Goal: Task Accomplishment & Management: Manage account settings

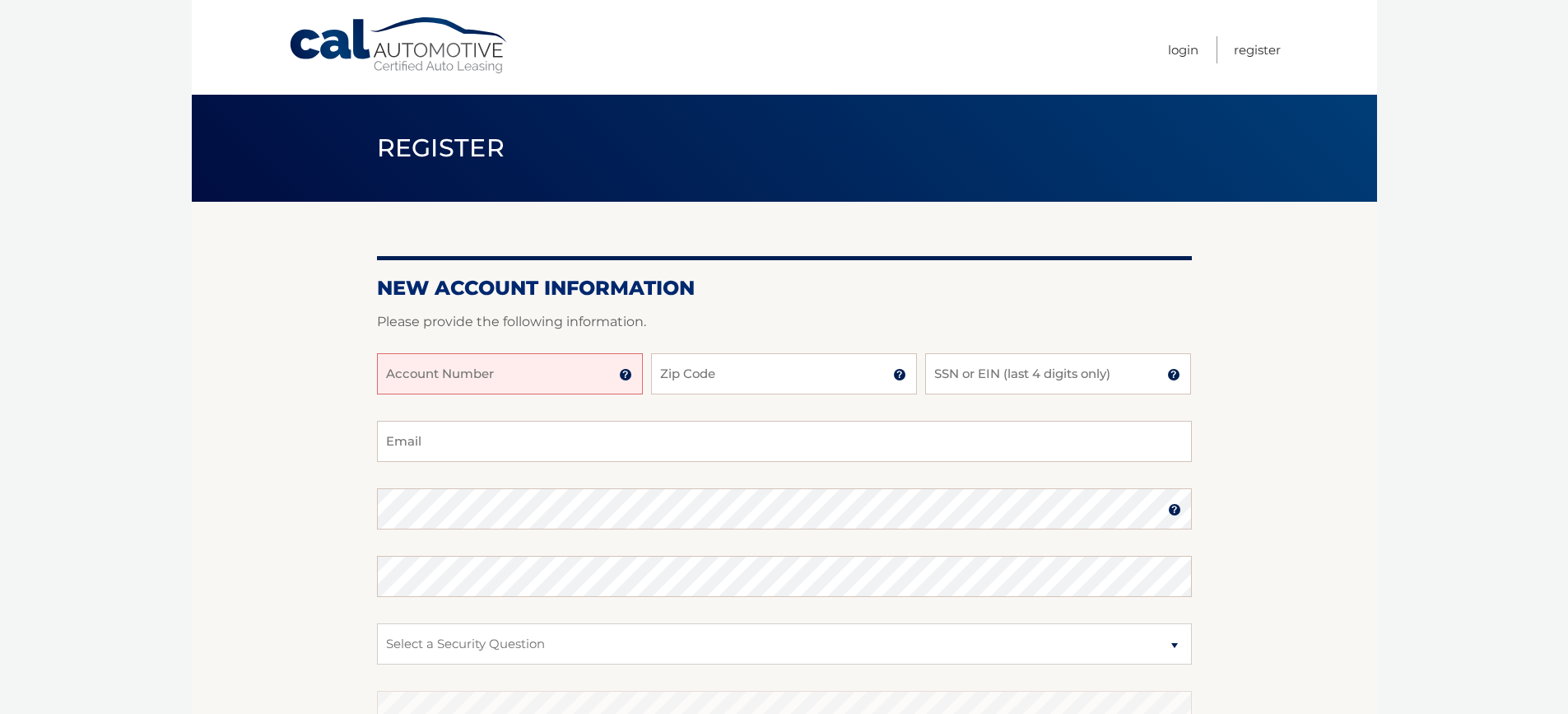
click at [920, 239] on div "New Account Information Please provide the following information. Account Numbe…" at bounding box center [784, 524] width 815 height 643
click at [509, 371] on input "Account Number" at bounding box center [510, 374] width 266 height 42
type input "44456017934"
click at [702, 386] on input "Zip Code" at bounding box center [784, 374] width 266 height 42
type input "14423"
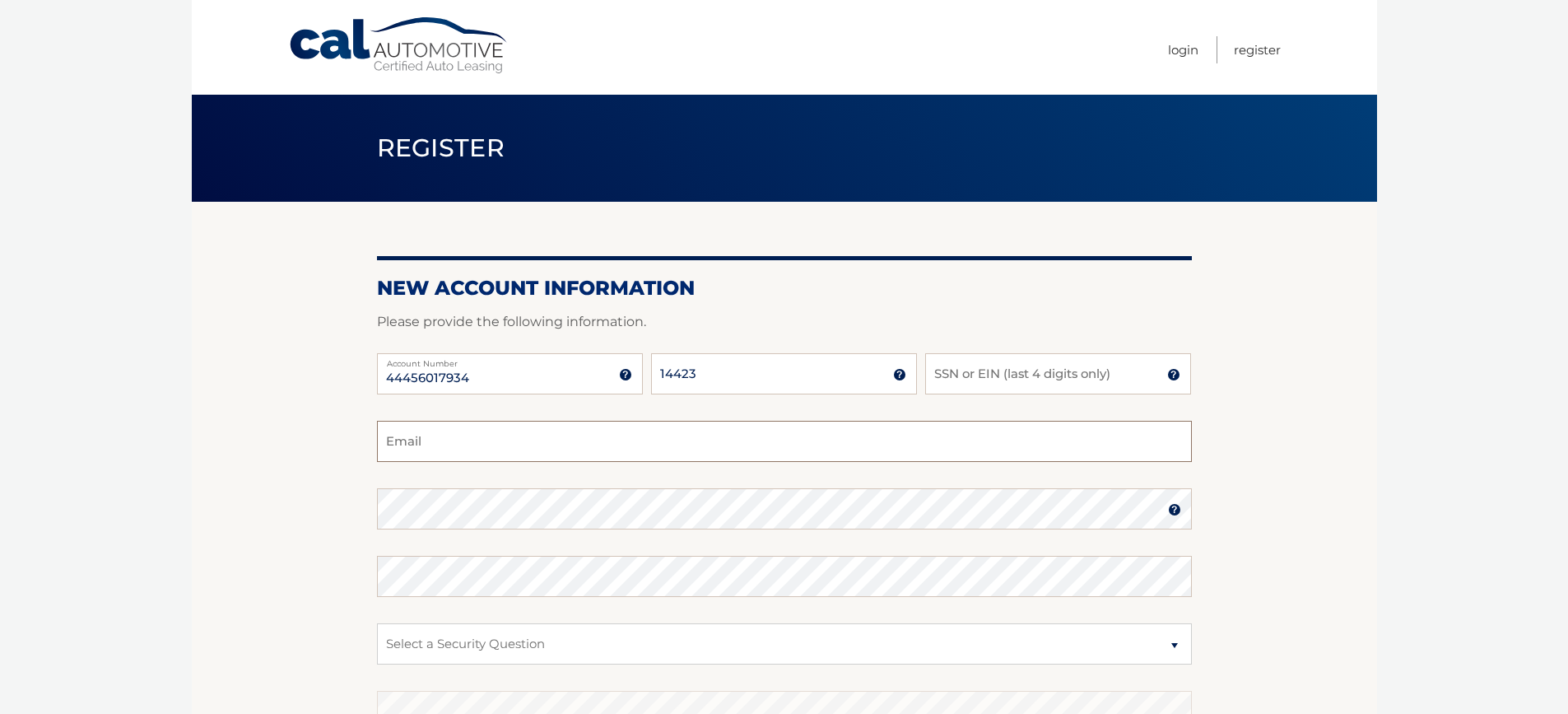
type input "jenmattice@gmail.com"
click at [956, 366] on input "SSN or EIN (last 4 digits only)" at bounding box center [1058, 374] width 266 height 42
type input "4274"
click at [1301, 436] on section "New Account Information Please provide the following information. 44456017934 A…" at bounding box center [784, 524] width 1185 height 643
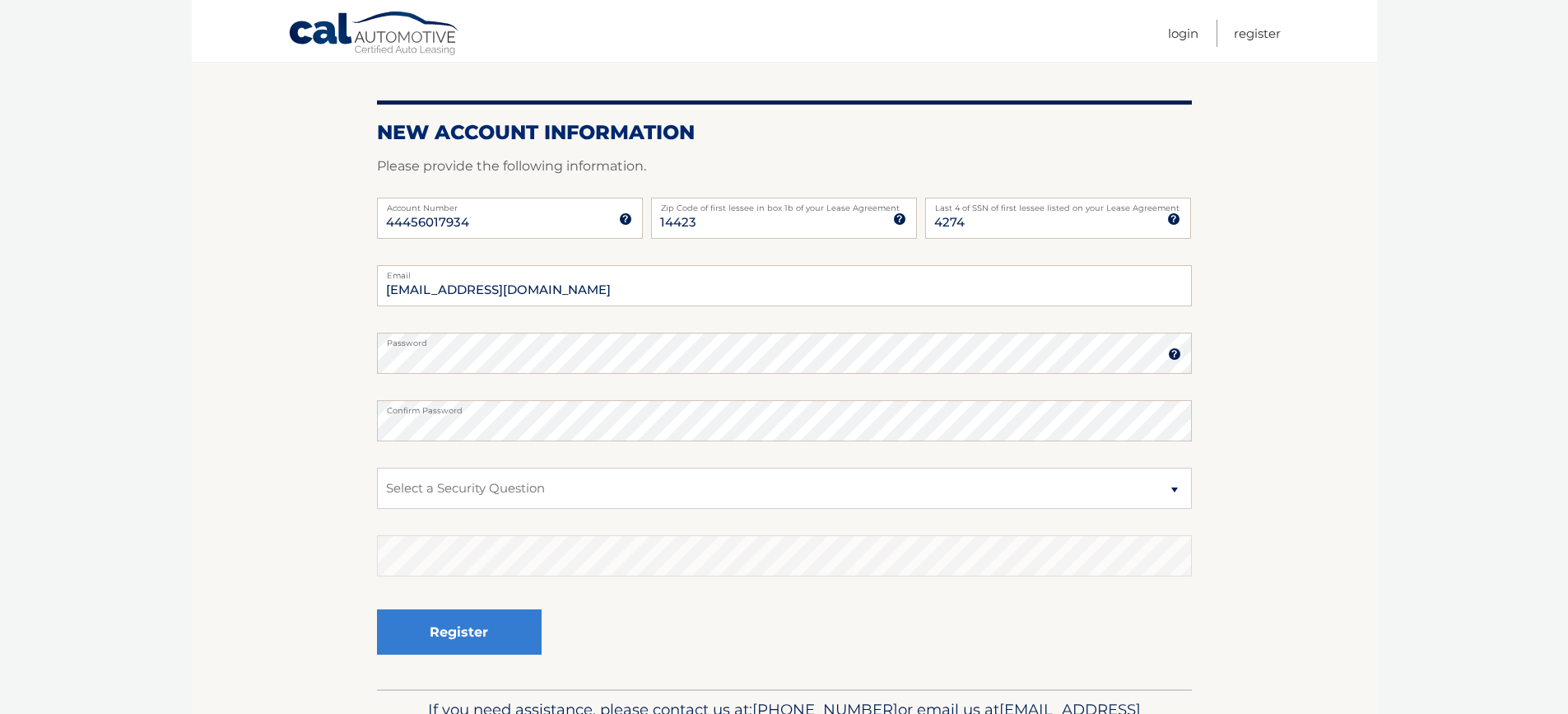
scroll to position [165, 0]
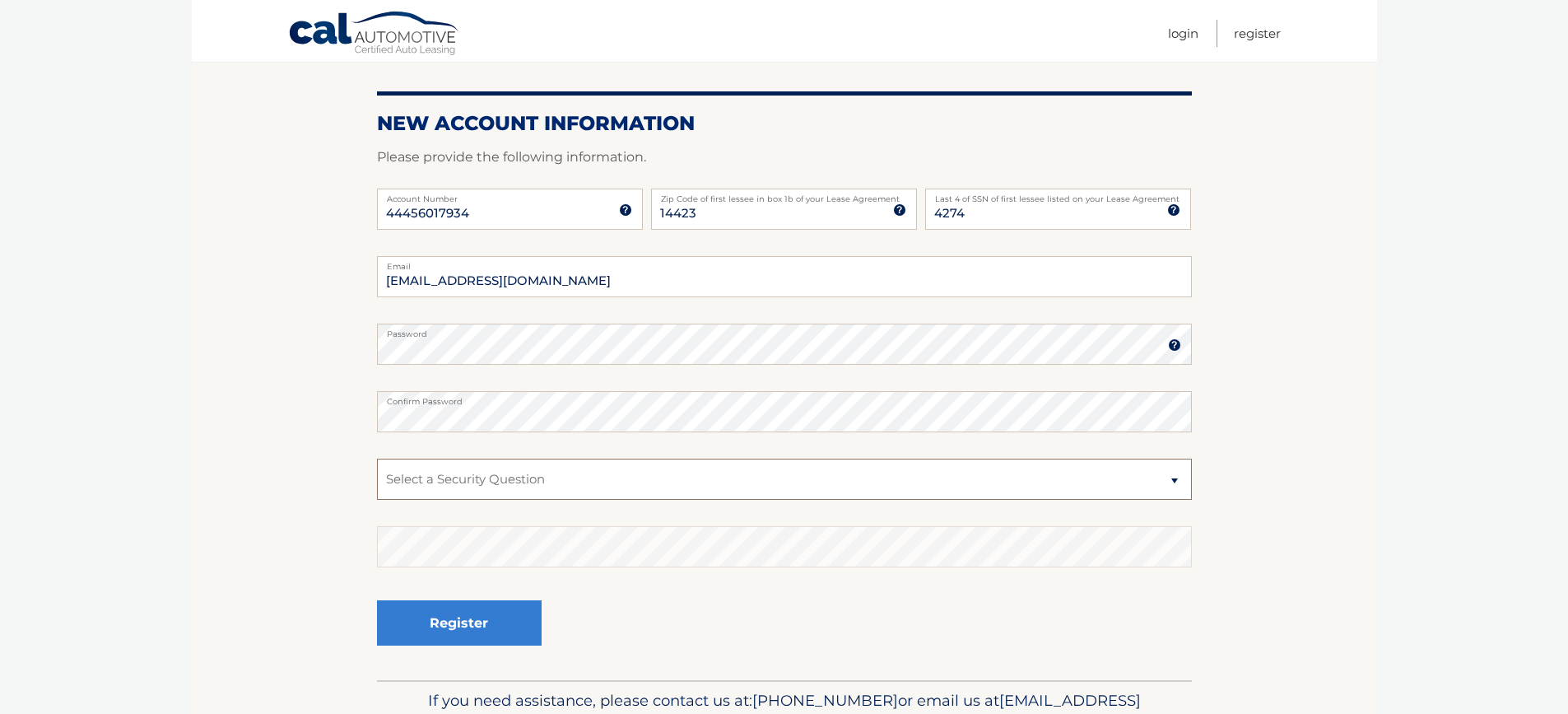
click at [1172, 479] on select "Select a Security Question What was the name of your elementary school? What is…" at bounding box center [784, 480] width 815 height 42
select select "2"
click at [377, 459] on select "Select a Security Question What was the name of your elementary school? What is…" at bounding box center [784, 480] width 815 height 42
click at [436, 640] on button "Register" at bounding box center [460, 623] width 165 height 45
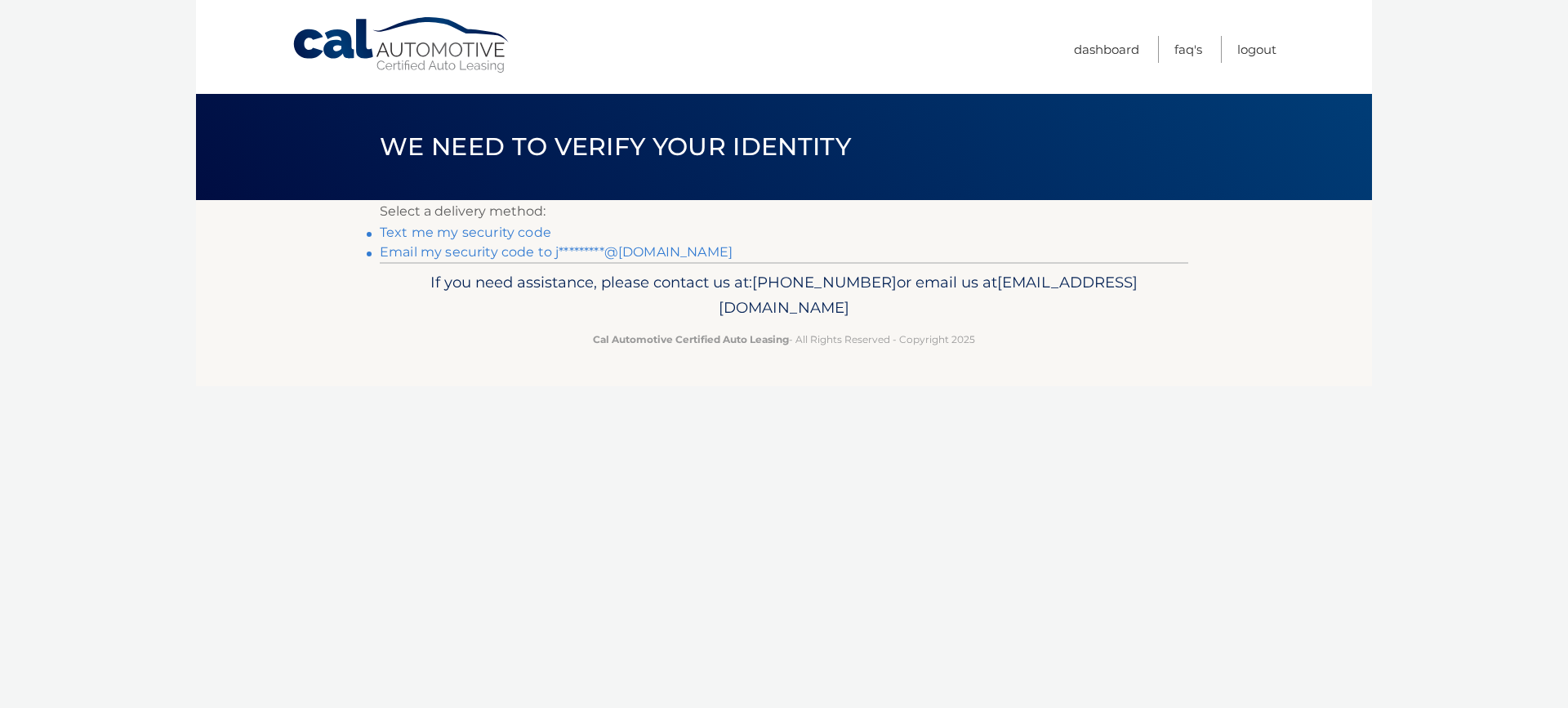
click at [495, 225] on link "Text me my security code" at bounding box center [466, 232] width 171 height 16
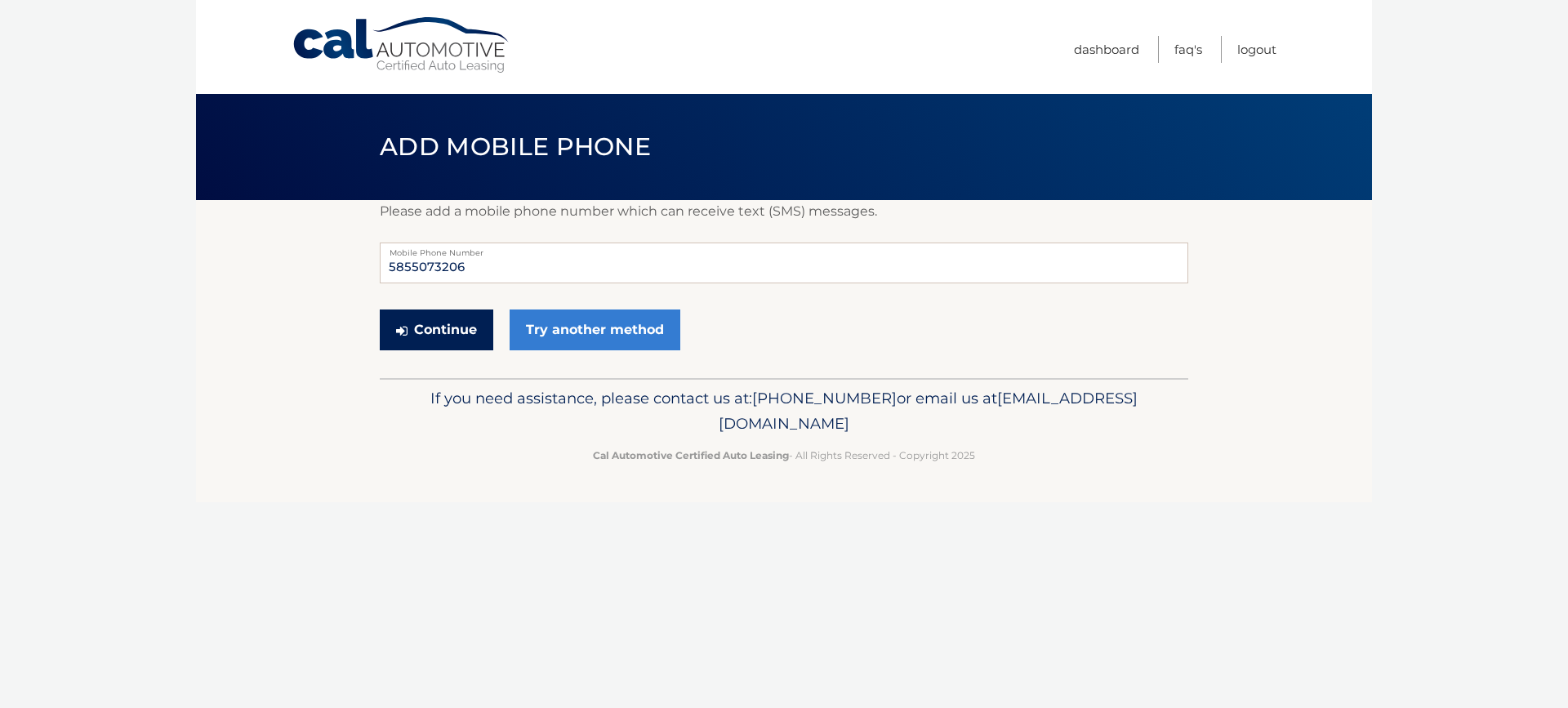
click at [434, 336] on button "Continue" at bounding box center [437, 330] width 114 height 41
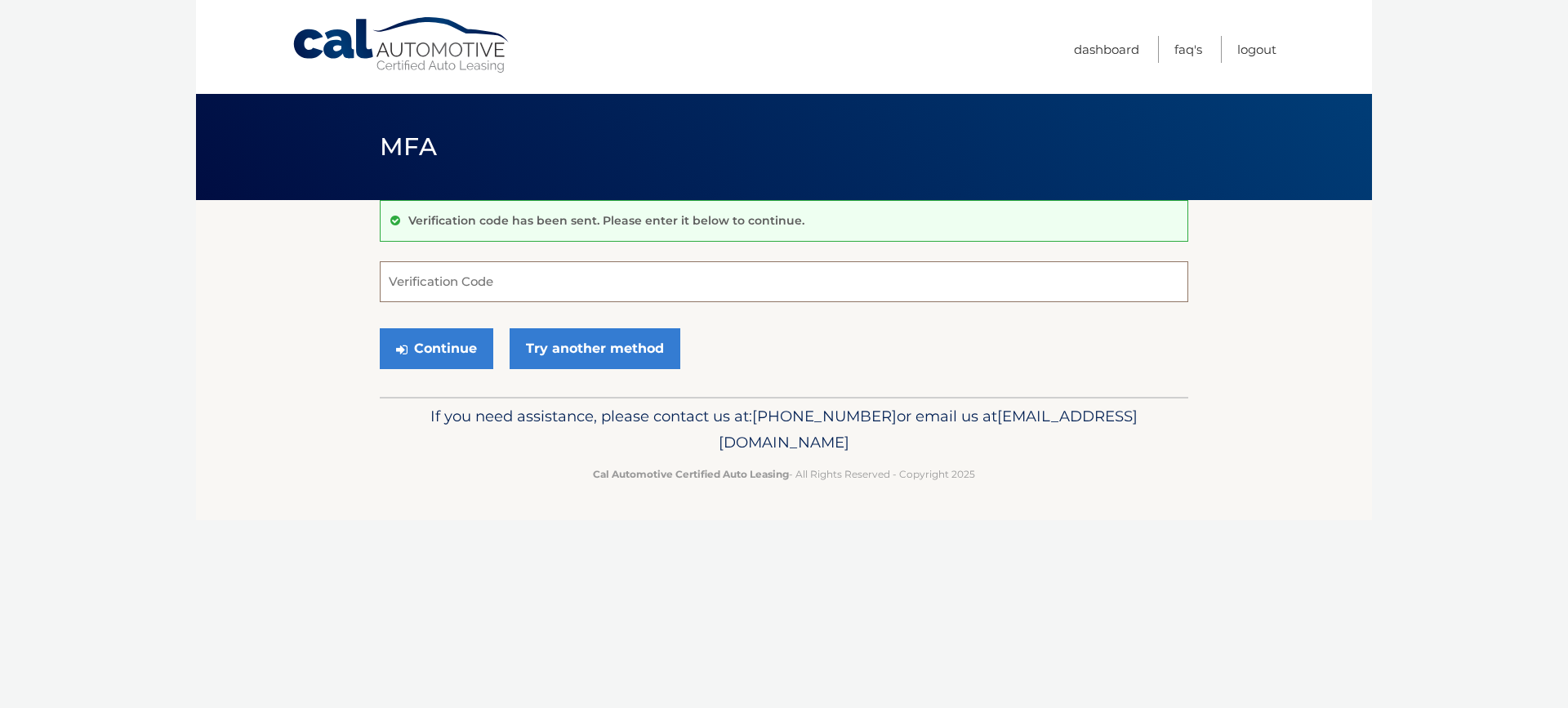
click at [461, 276] on input "Verification Code" at bounding box center [784, 282] width 809 height 41
type input "984135"
click at [448, 335] on button "Continue" at bounding box center [437, 349] width 114 height 41
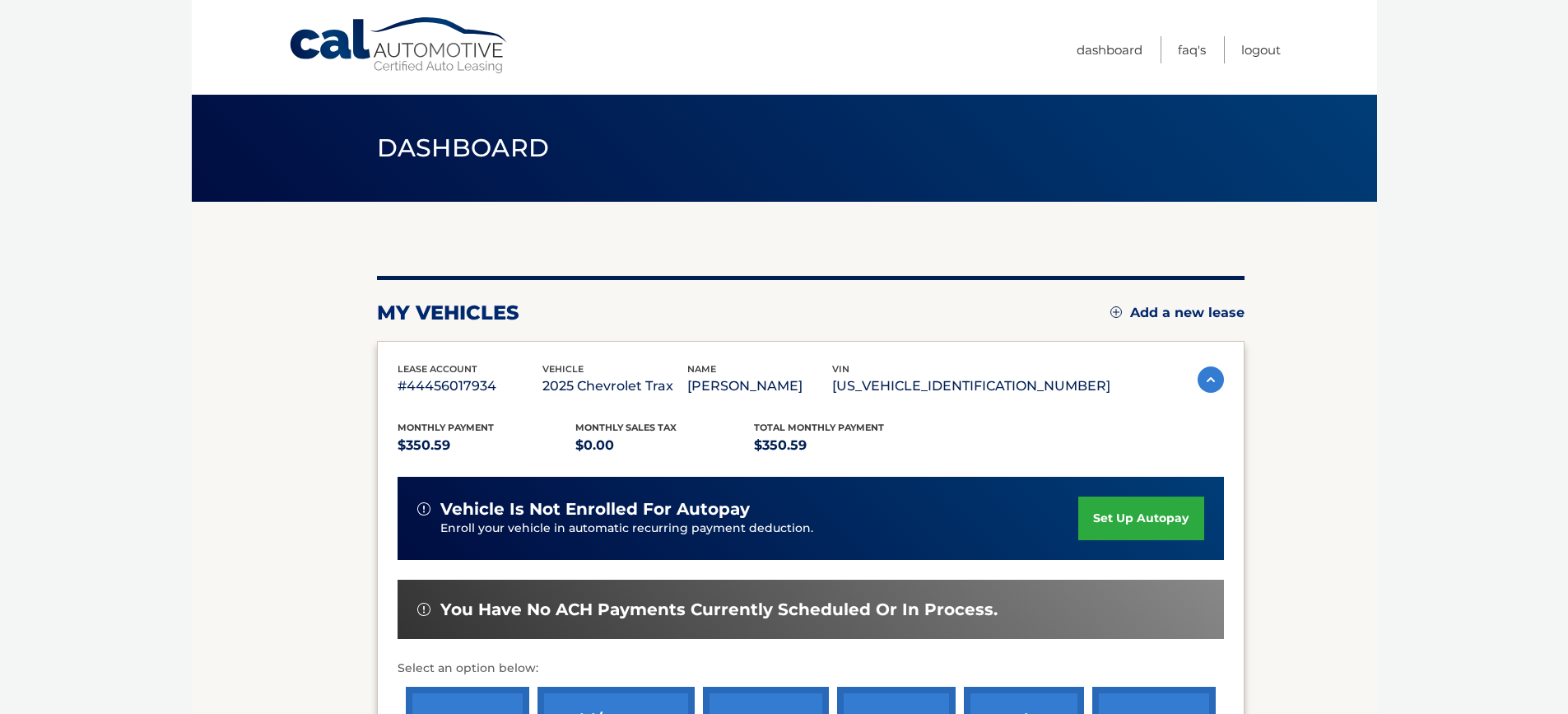
click at [1153, 530] on link "set up autopay" at bounding box center [1141, 518] width 125 height 43
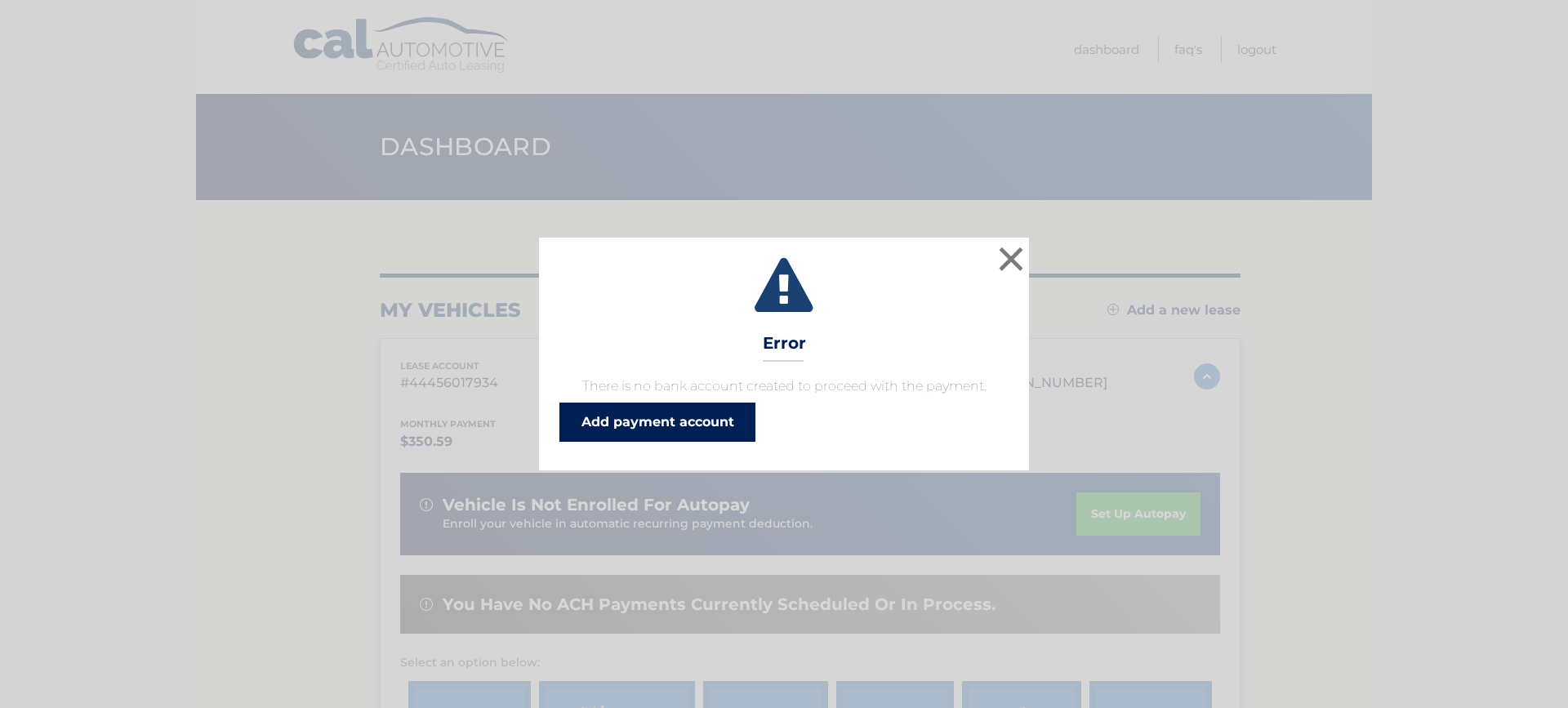
click at [615, 424] on link "Add payment account" at bounding box center [657, 422] width 196 height 40
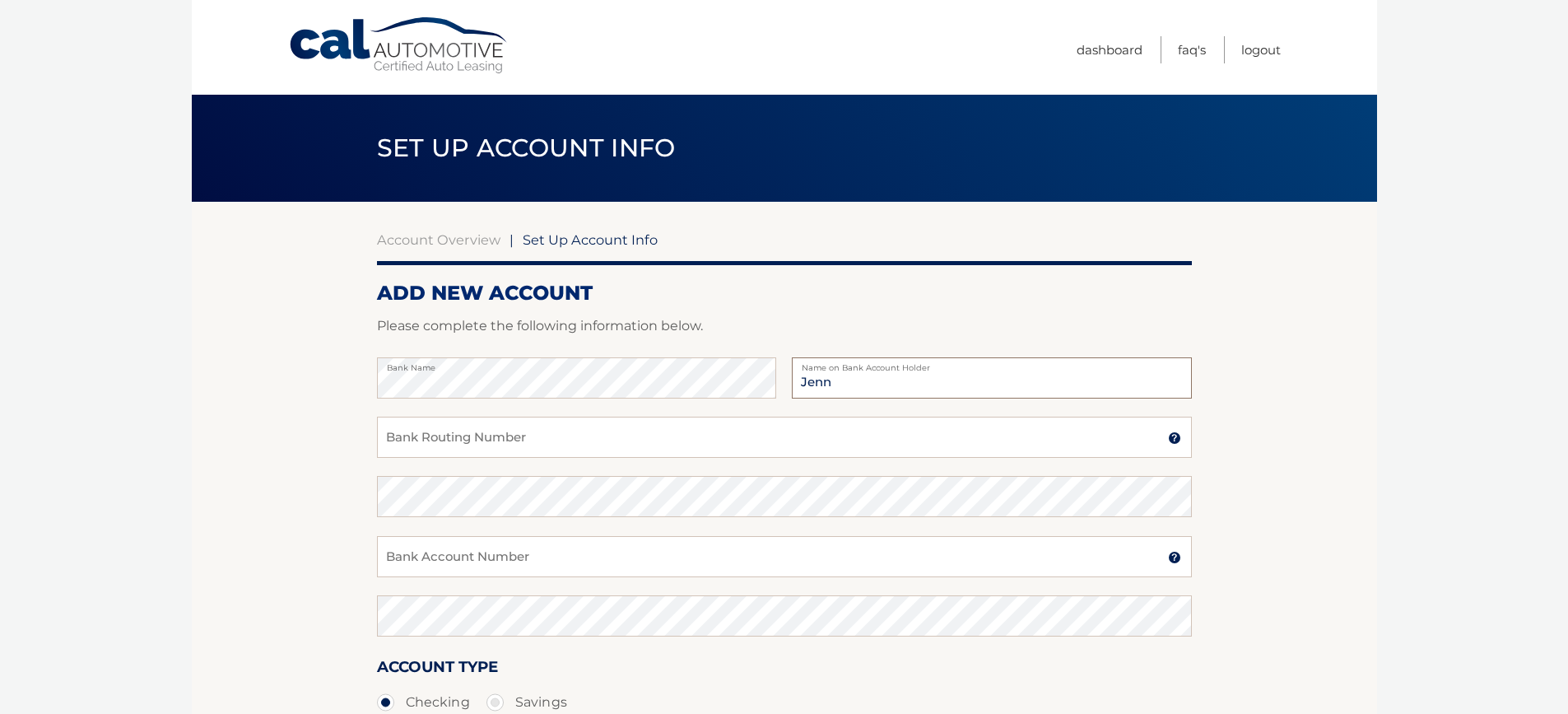
type input "[PERSON_NAME]"
click at [566, 446] on input "Bank Routing Number" at bounding box center [784, 437] width 815 height 42
type input "022304030"
click at [446, 562] on input "Bank Account Number" at bounding box center [784, 557] width 815 height 42
type input "910710082"
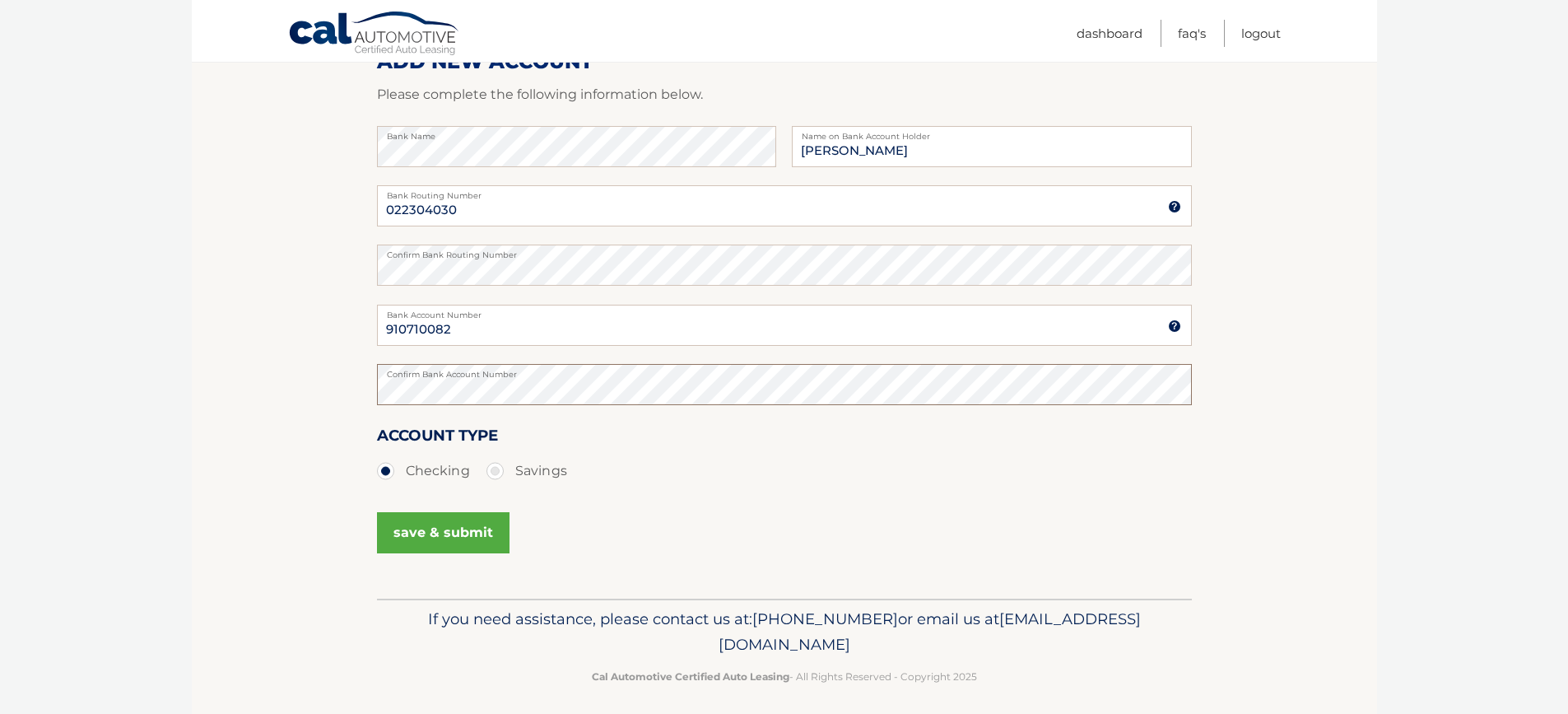
scroll to position [241, 0]
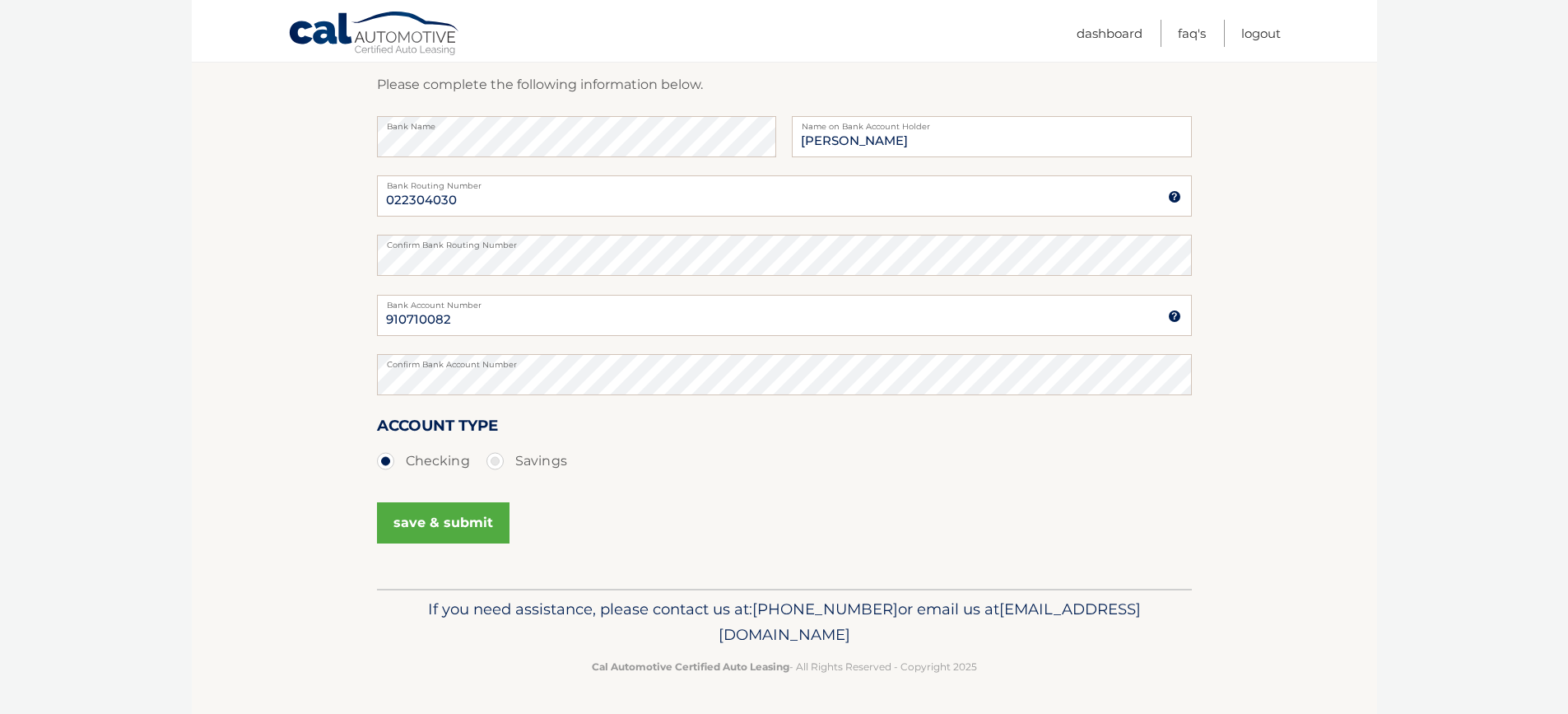
click at [479, 535] on button "save & submit" at bounding box center [443, 523] width 132 height 42
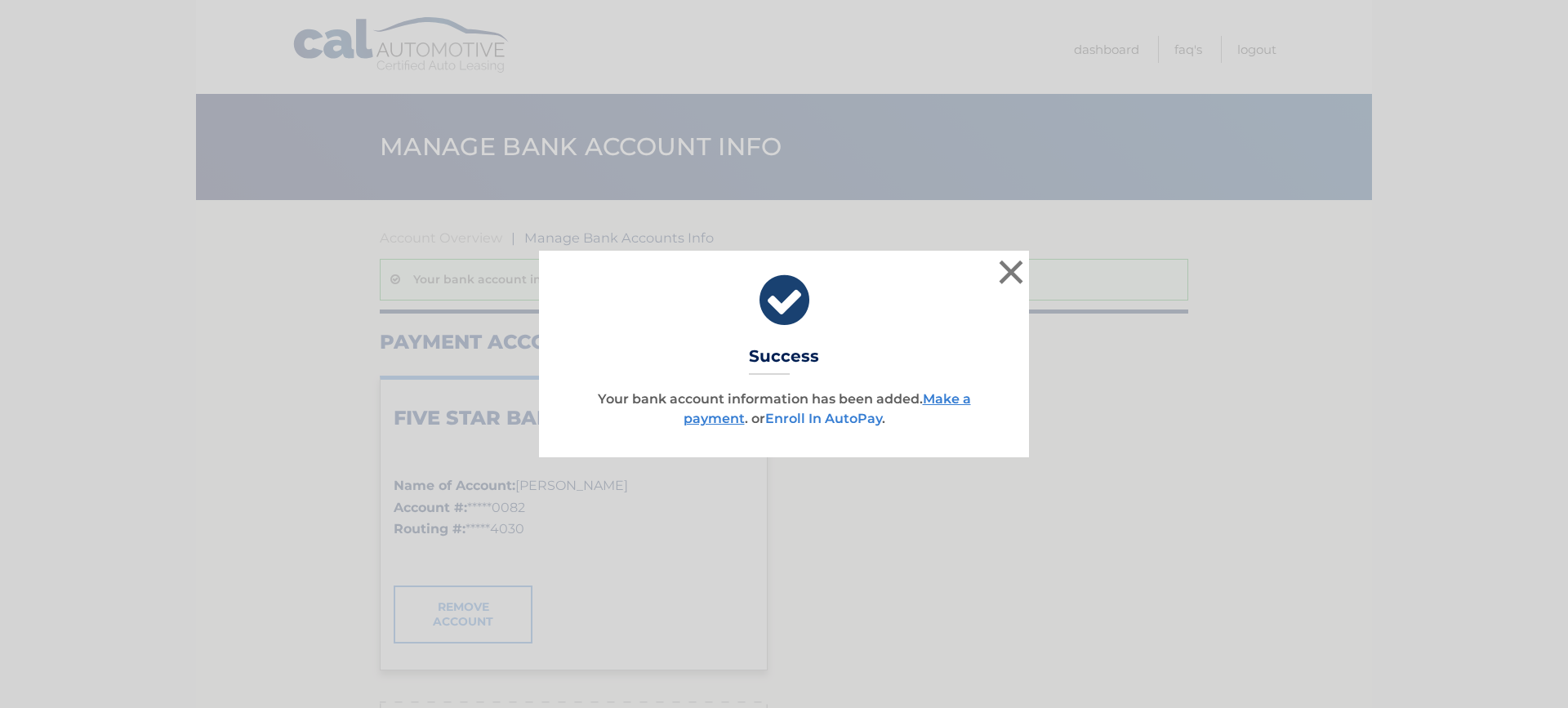
click at [839, 415] on link "Enroll In AutoPay" at bounding box center [824, 418] width 117 height 16
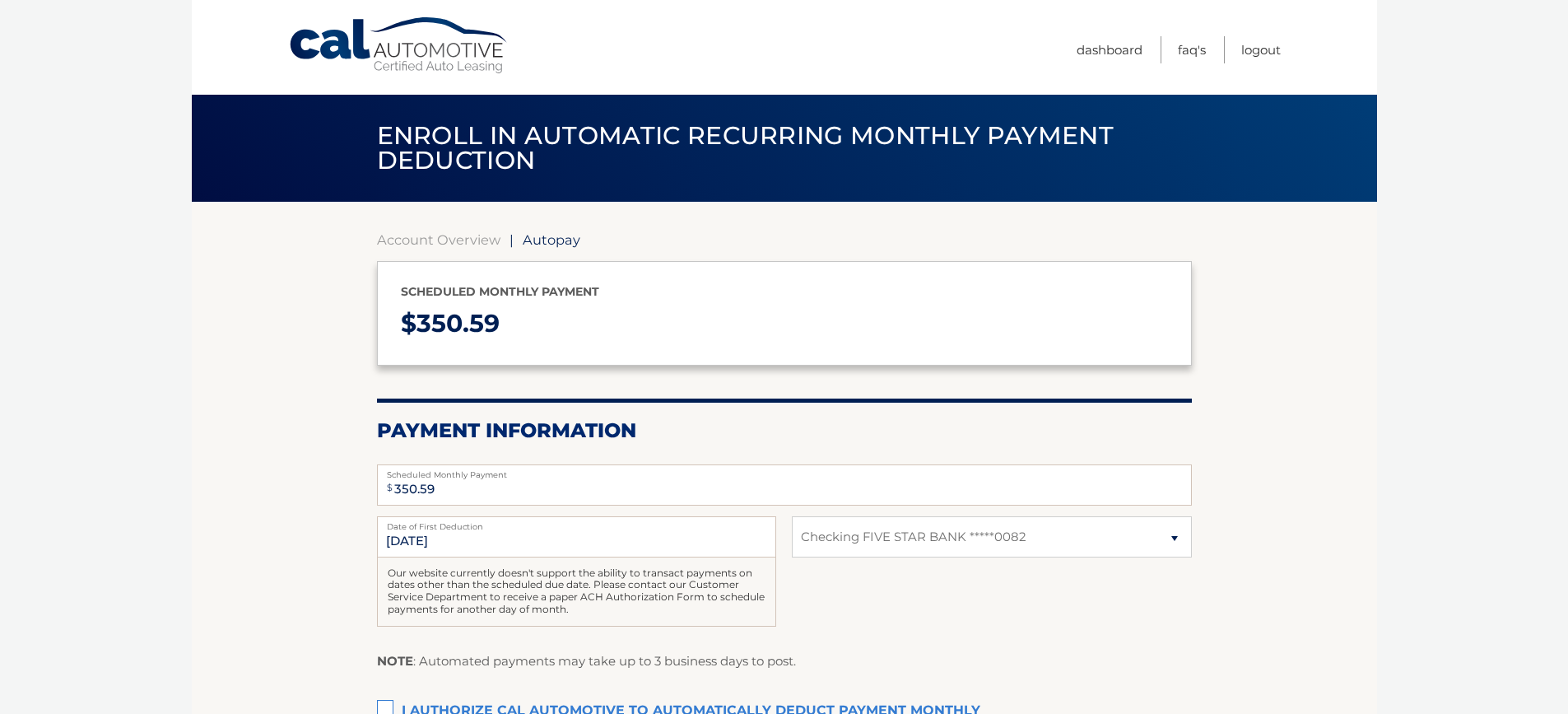
select select "MzMzZTc1YTItYmE0Yi00ZGVkLWE1MDItOGM3YzNmYWVhMmYw"
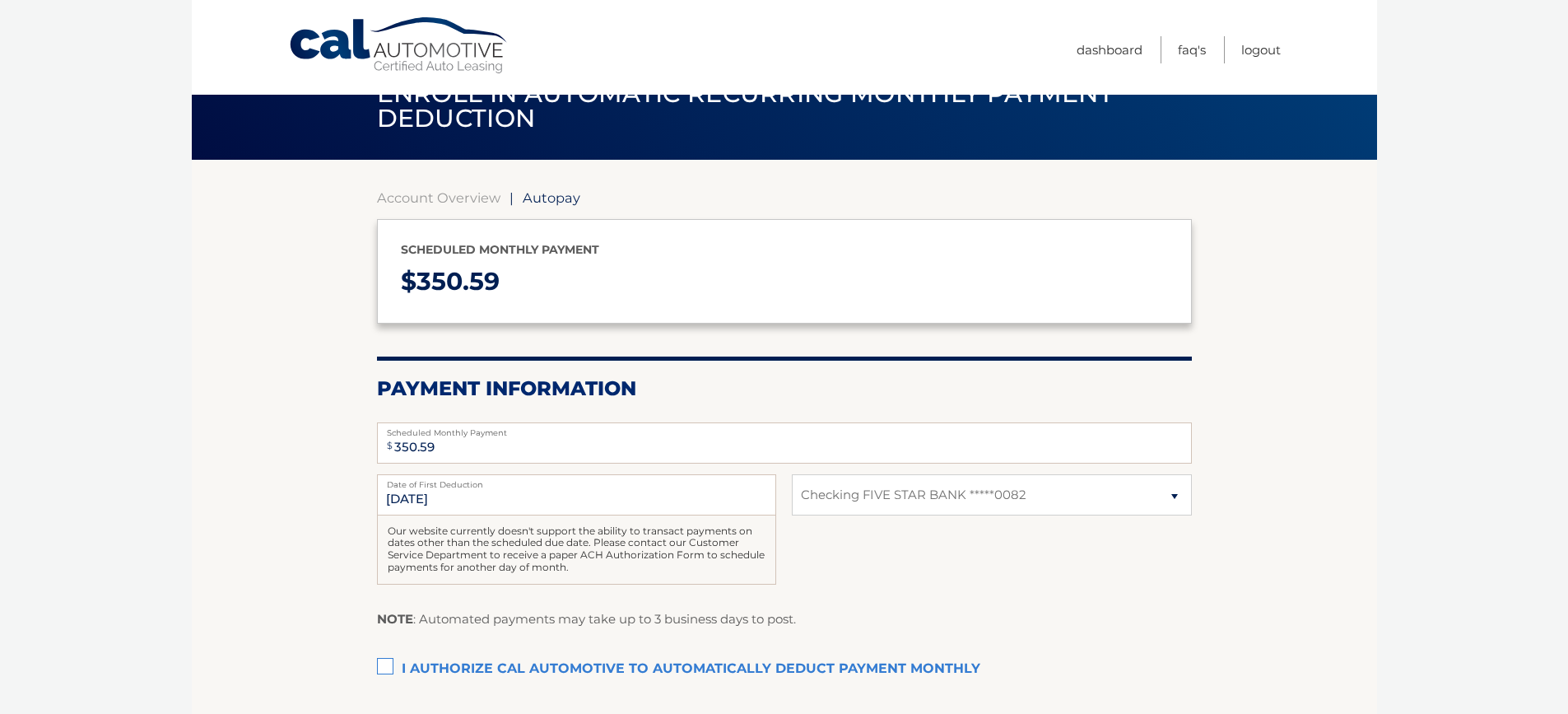
scroll to position [82, 0]
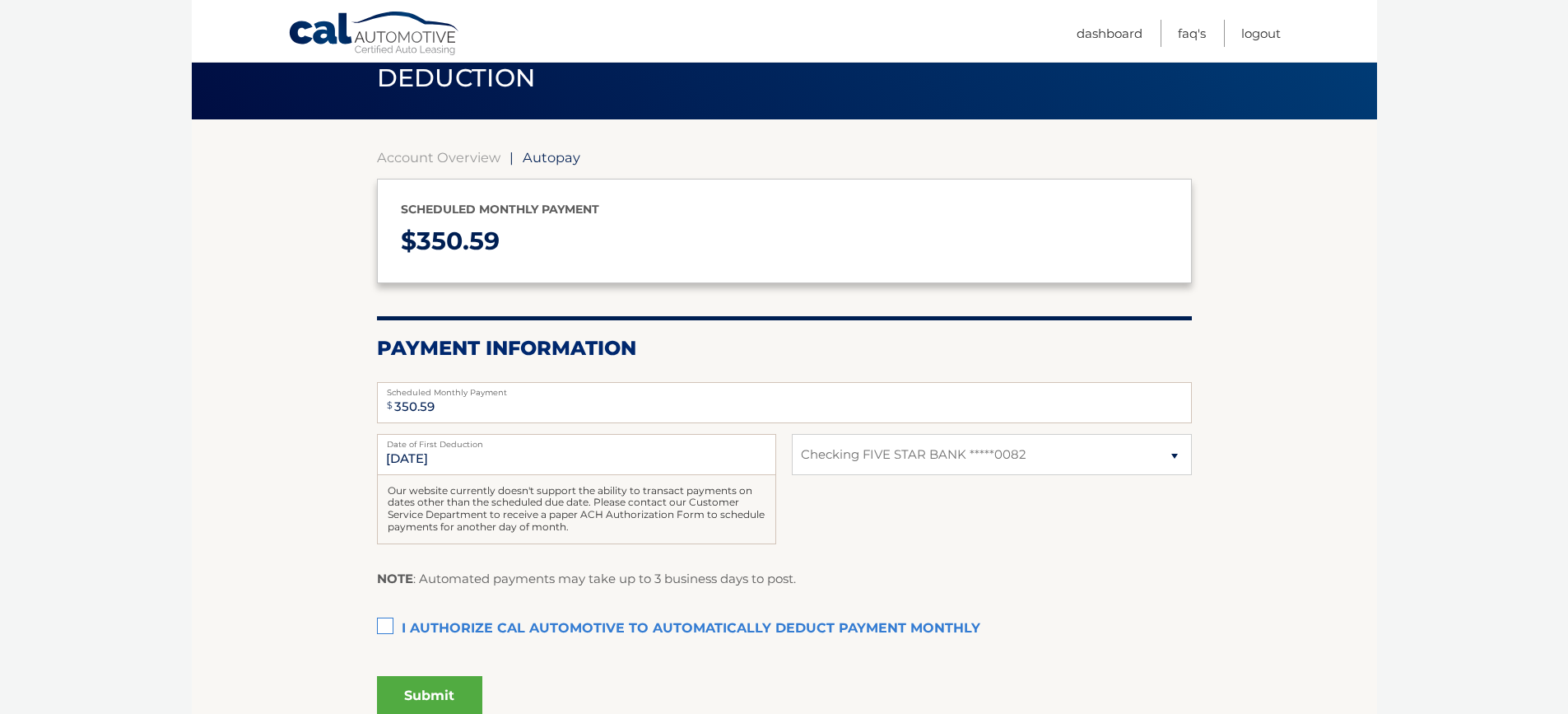
click at [386, 622] on label "I authorize cal automotive to automatically deduct payment monthly This checkbo…" at bounding box center [784, 629] width 815 height 33
click at [0, 0] on input "I authorize cal automotive to automatically deduct payment monthly This checkbo…" at bounding box center [0, 0] width 0 height 0
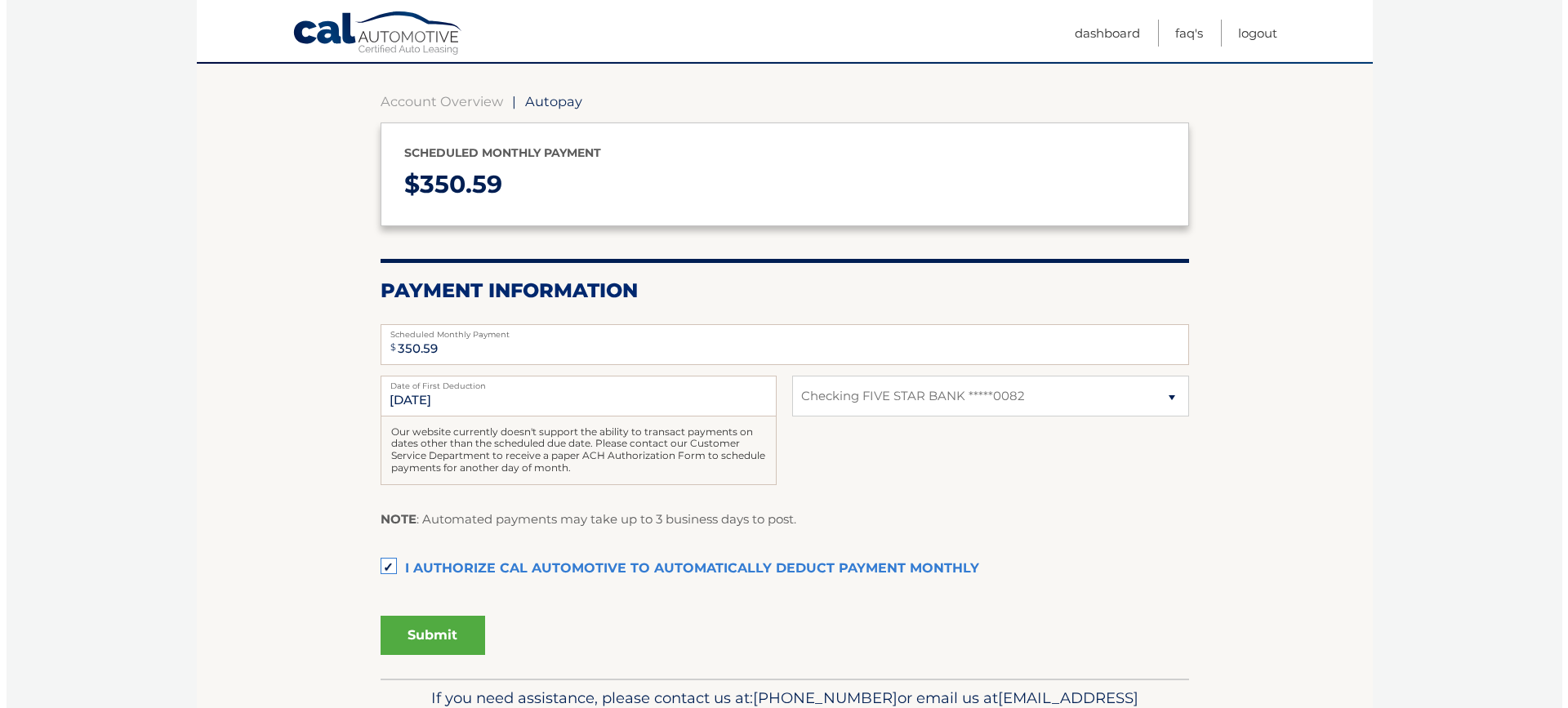
scroll to position [230, 0]
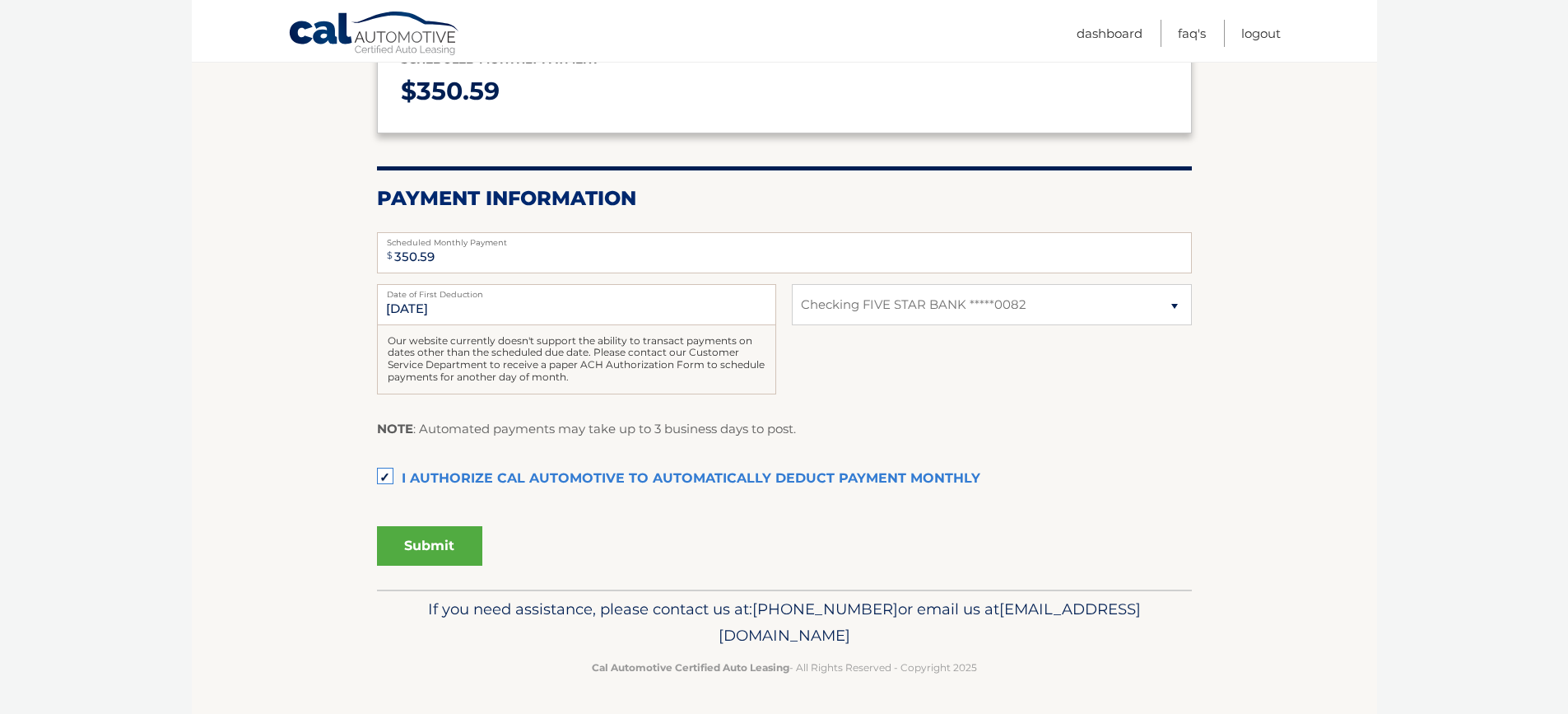
click at [432, 536] on button "Submit" at bounding box center [430, 546] width 106 height 40
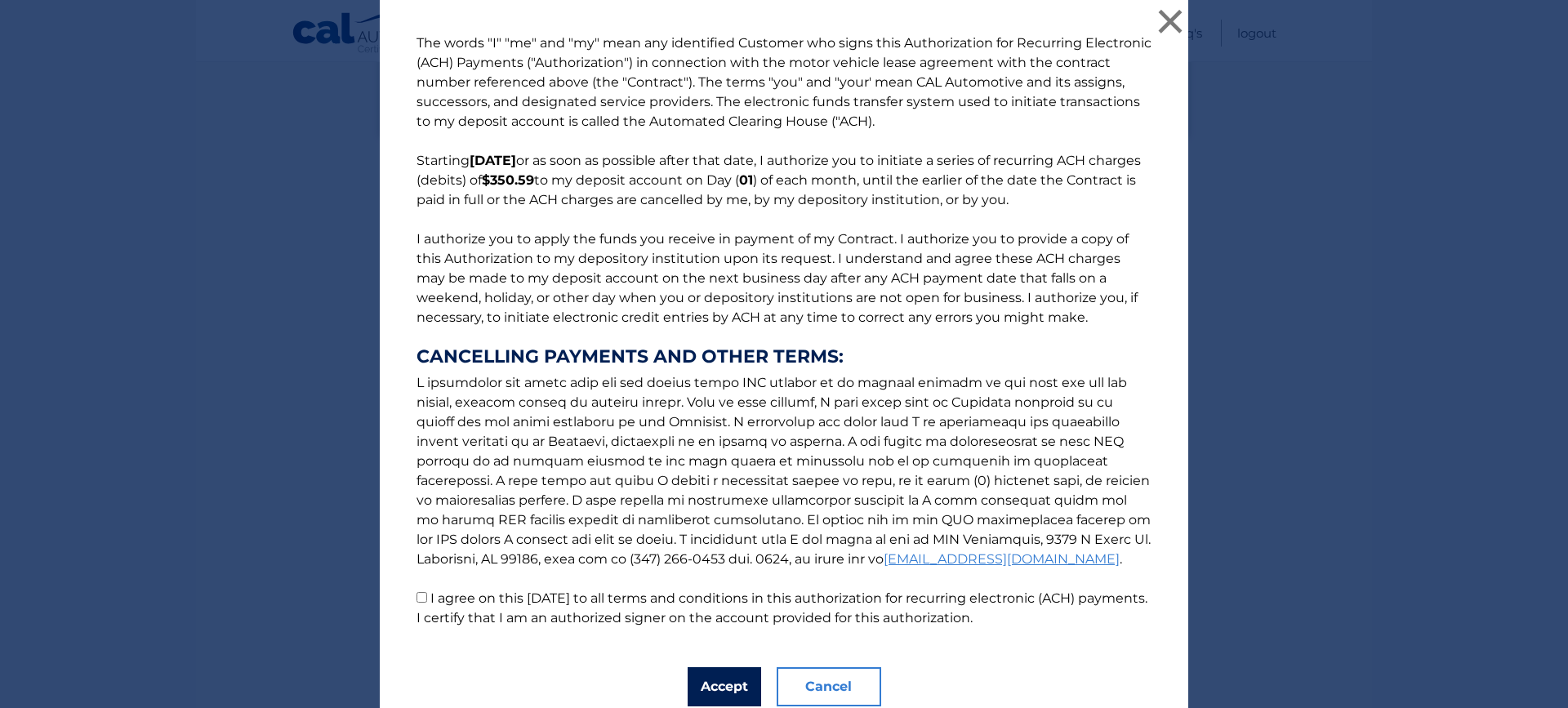
click at [712, 690] on button "Accept" at bounding box center [724, 687] width 73 height 40
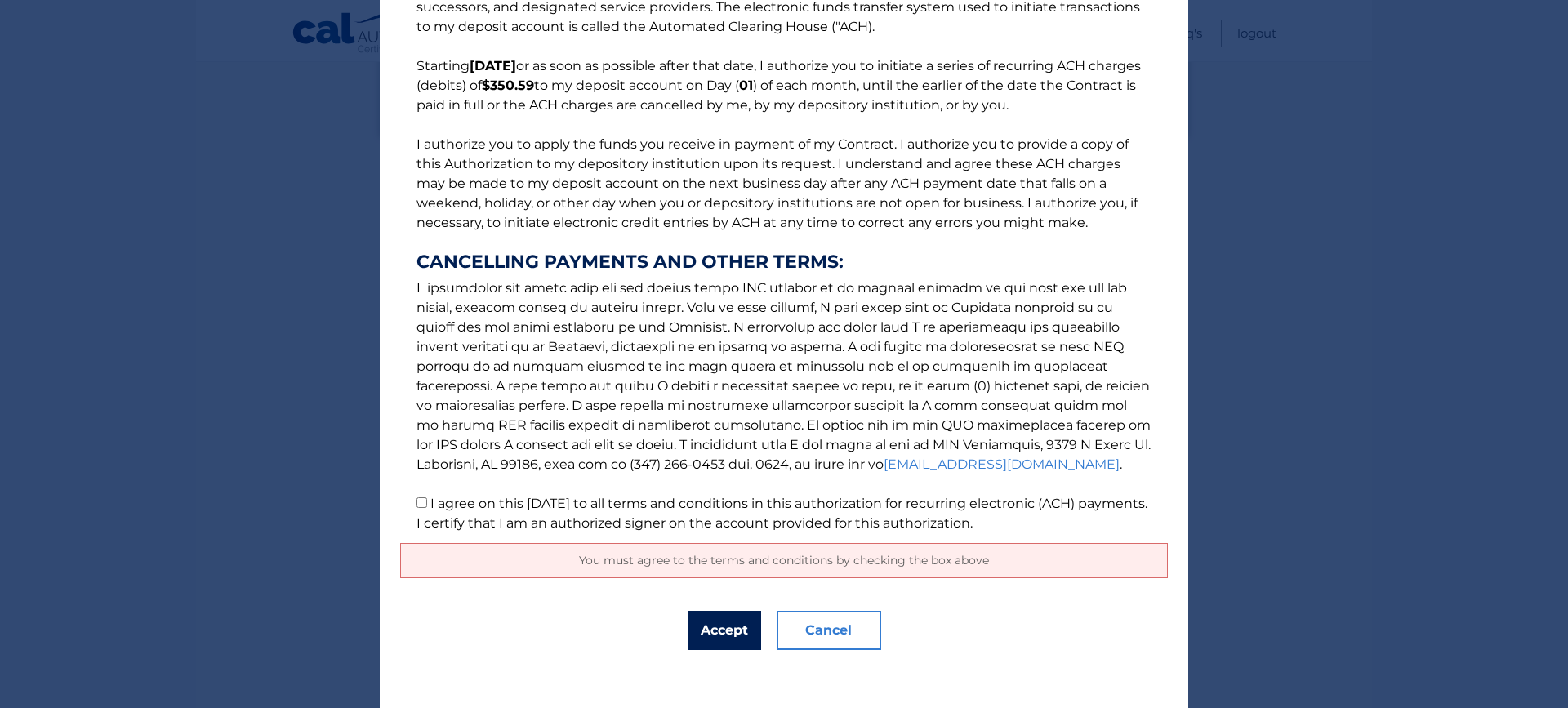
scroll to position [102, 0]
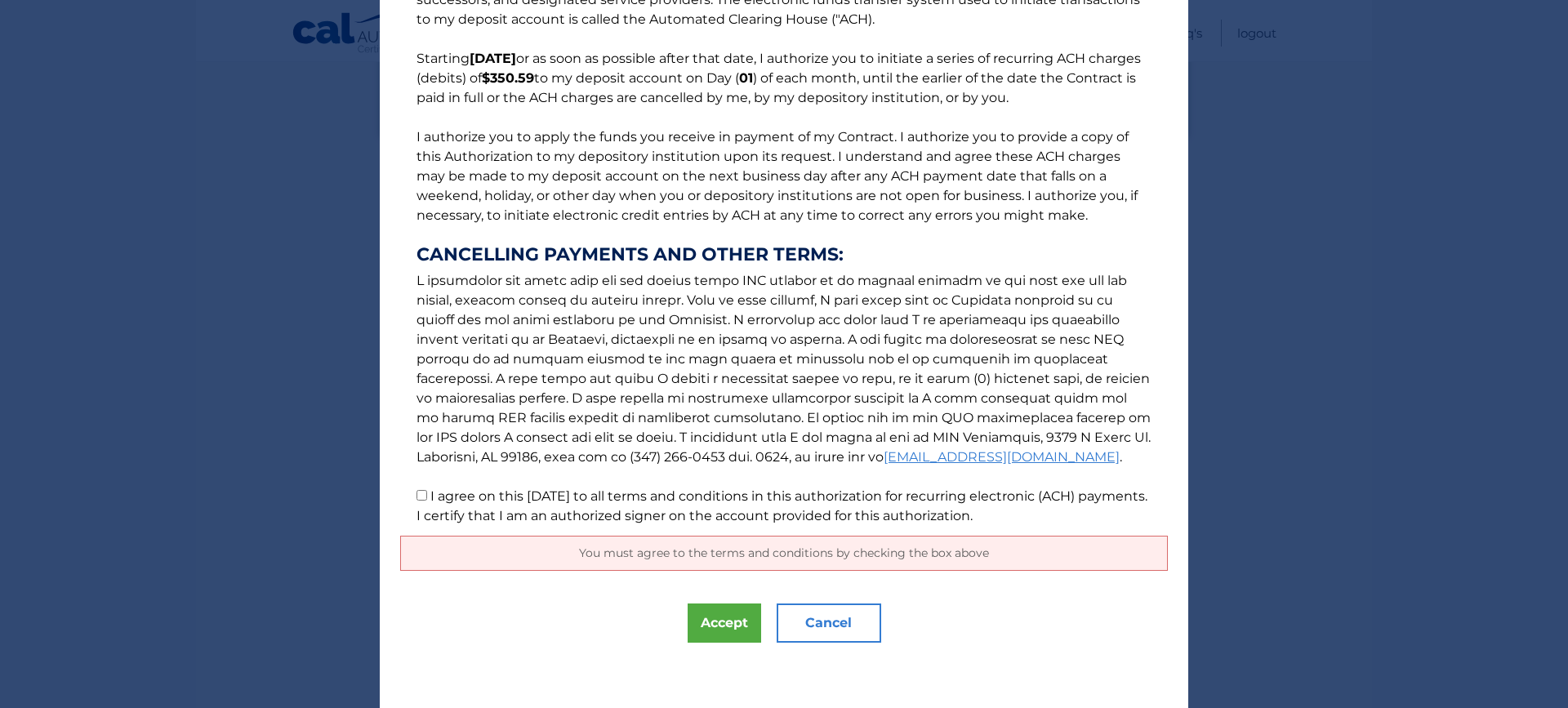
click at [407, 496] on p "The words "I" "me" and "my" mean any identified Customer who signs this Authori…" at bounding box center [783, 228] width 768 height 594
click at [416, 494] on input "I agree on this 10/10/2025 to all terms and conditions in this authorization fo…" at bounding box center [421, 495] width 11 height 11
checkbox input "true"
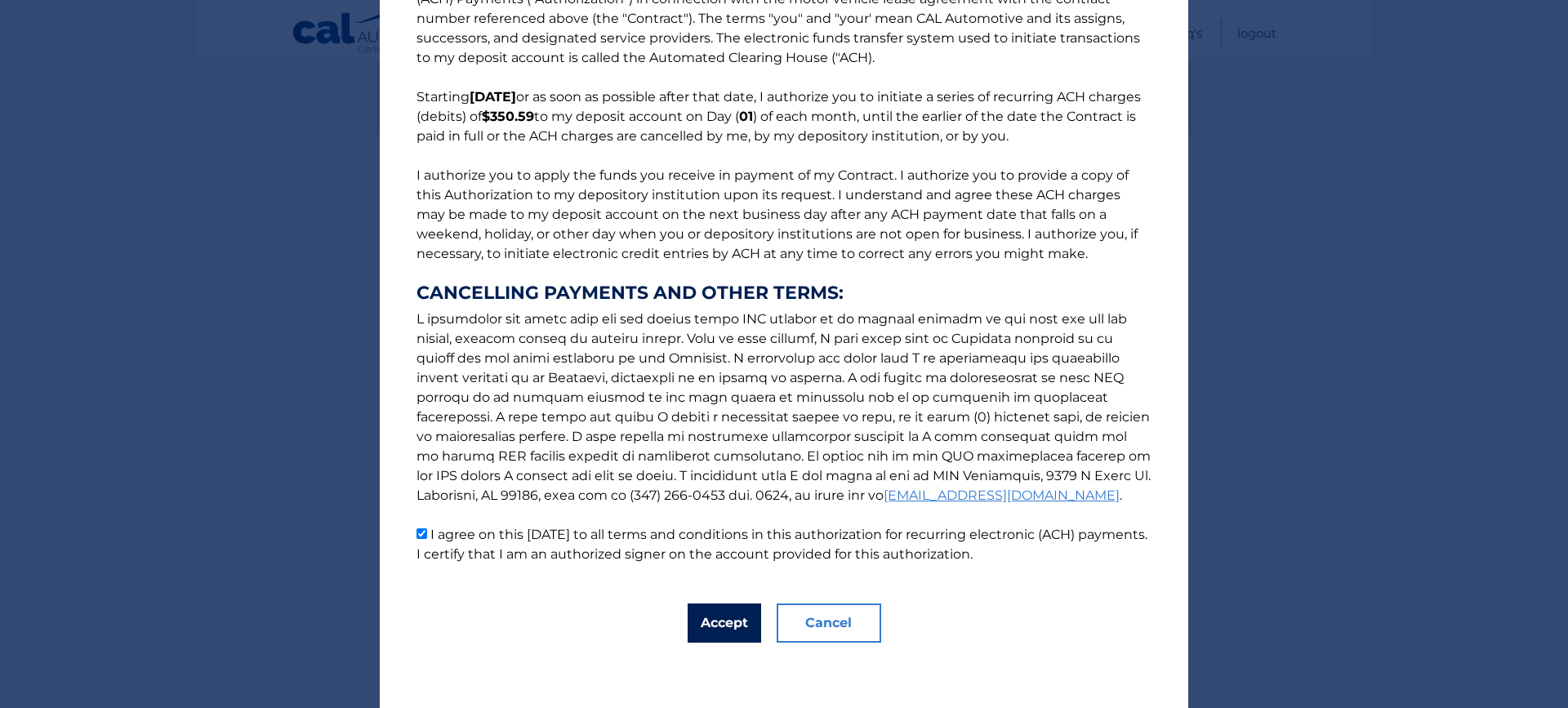
click at [730, 625] on button "Accept" at bounding box center [724, 623] width 73 height 40
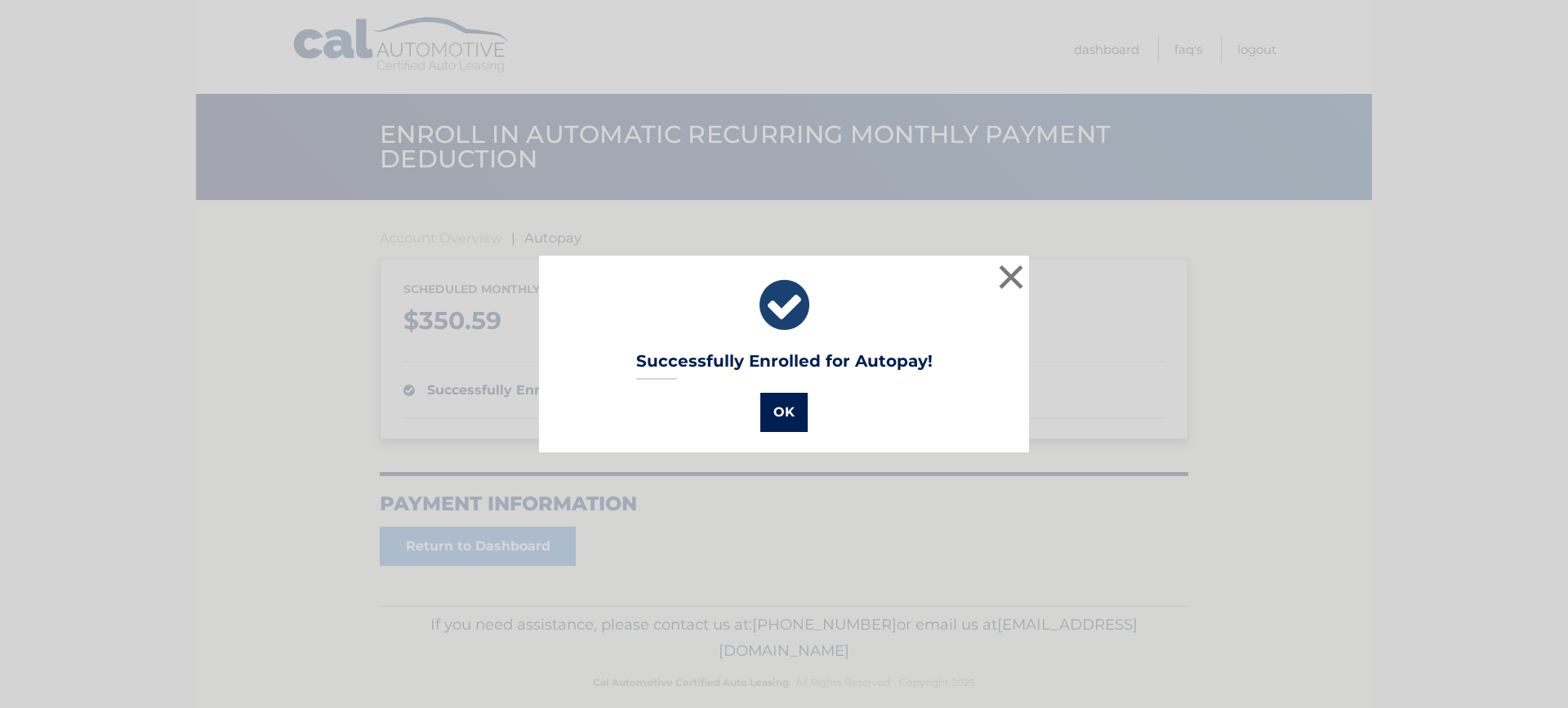
click at [782, 406] on button "OK" at bounding box center [783, 412] width 47 height 40
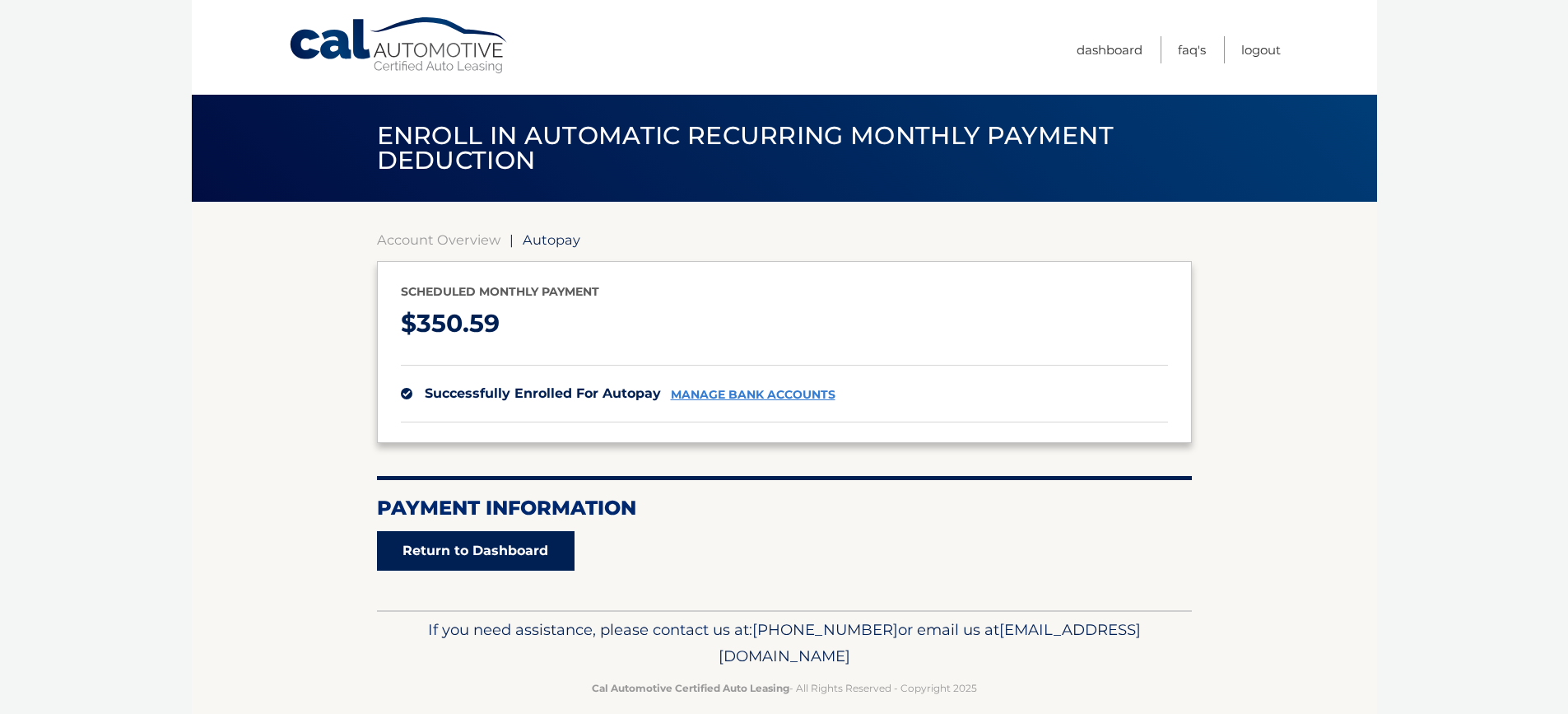
click at [429, 544] on link "Return to Dashboard" at bounding box center [476, 551] width 198 height 40
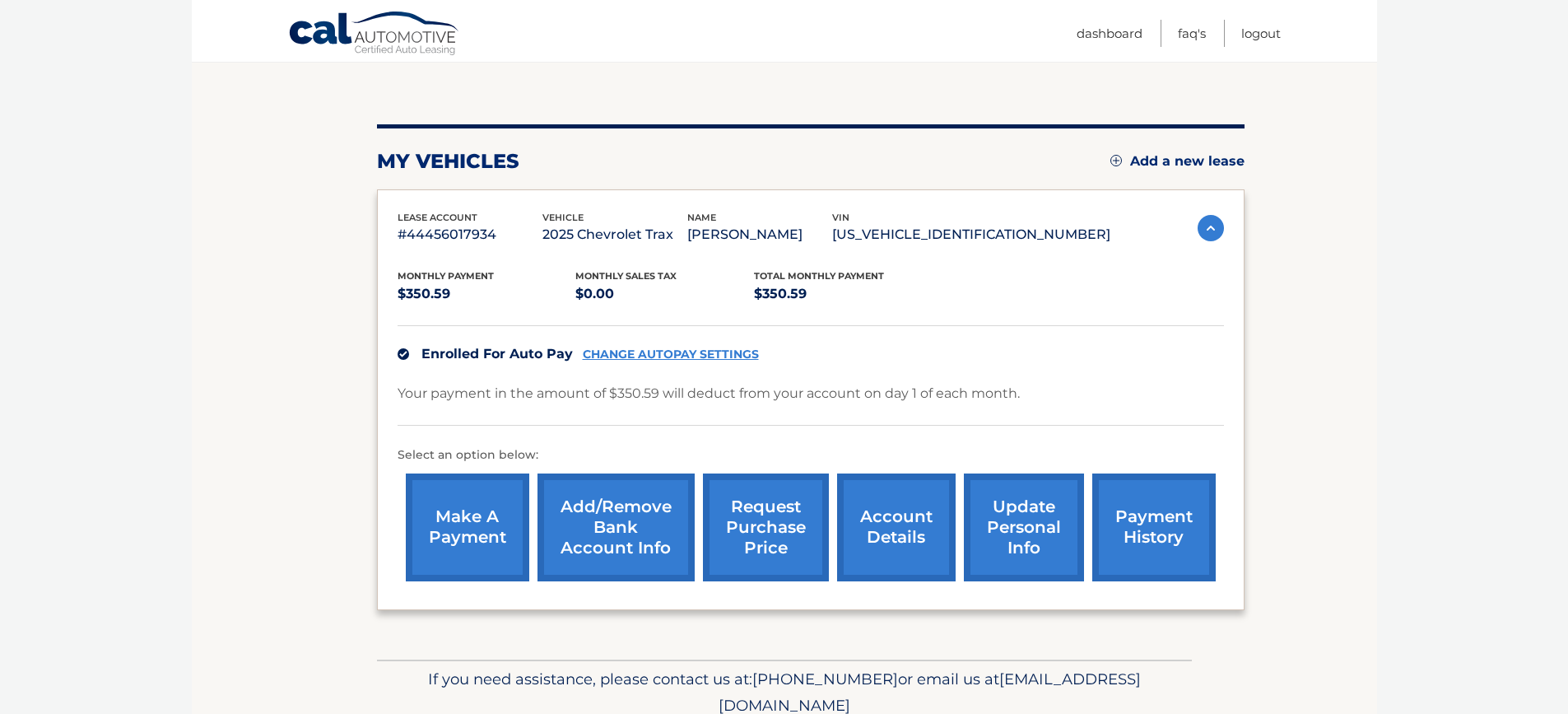
scroll to position [165, 0]
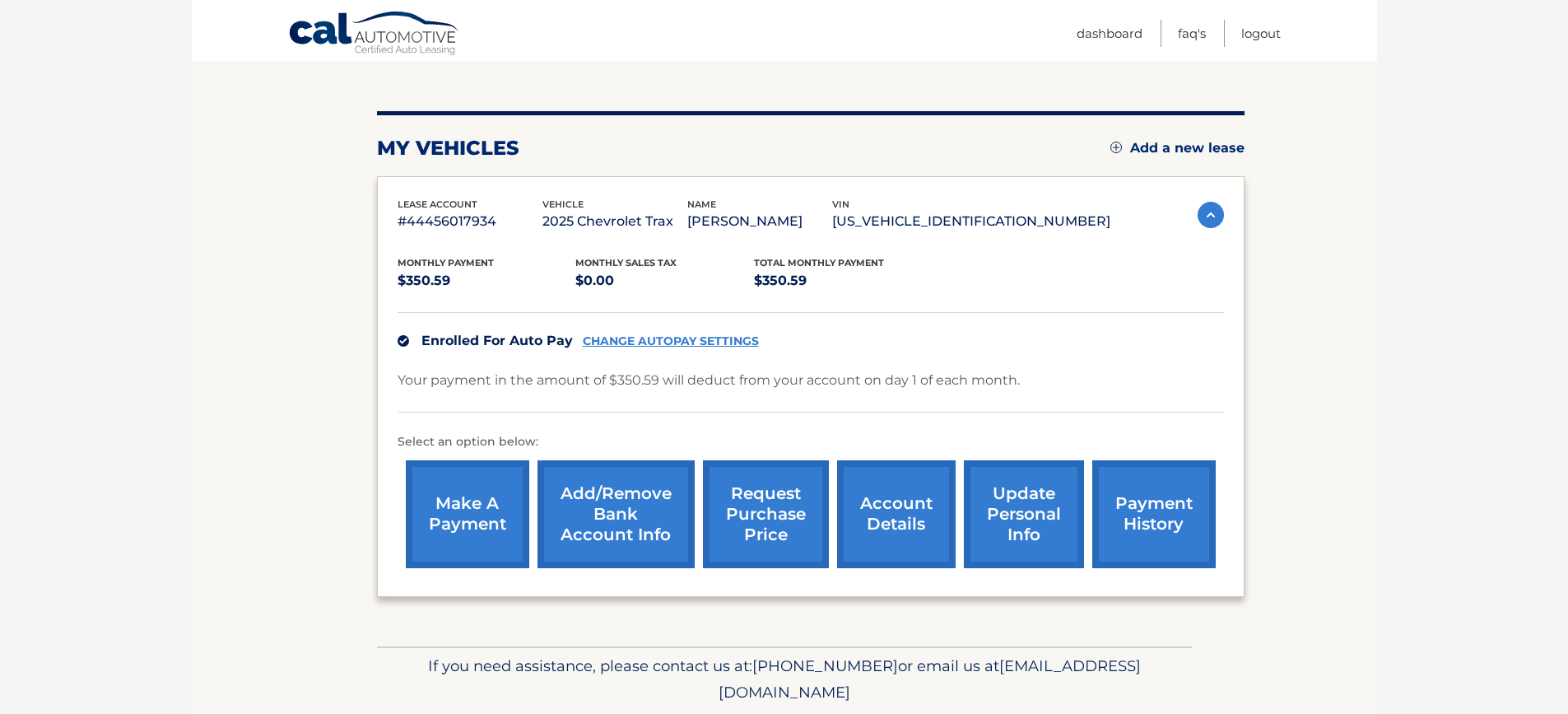
click at [474, 505] on link "make a payment" at bounding box center [467, 515] width 124 height 108
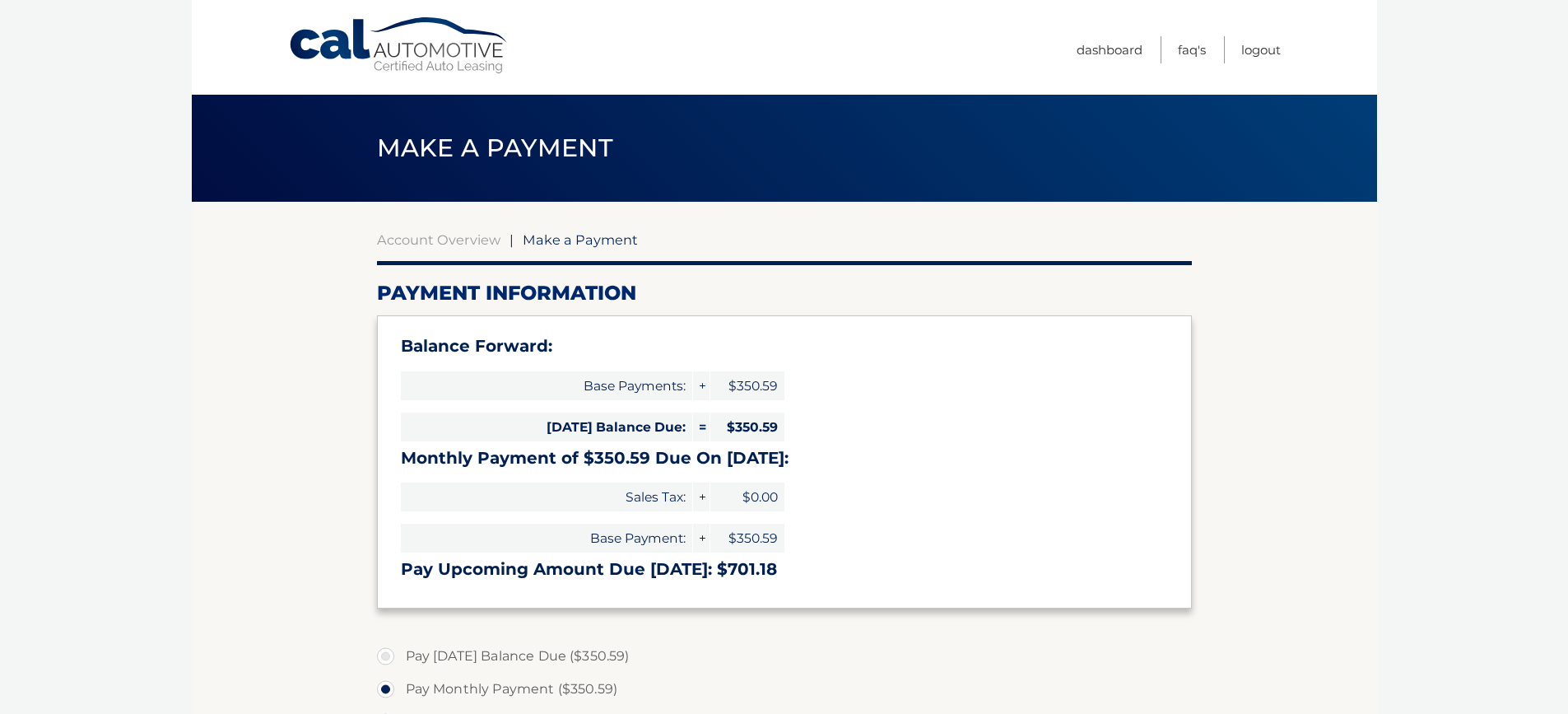
select select "MzMzZTc1YTItYmE0Yi00ZGVkLWE1MDItOGM3YzNmYWVhMmYw"
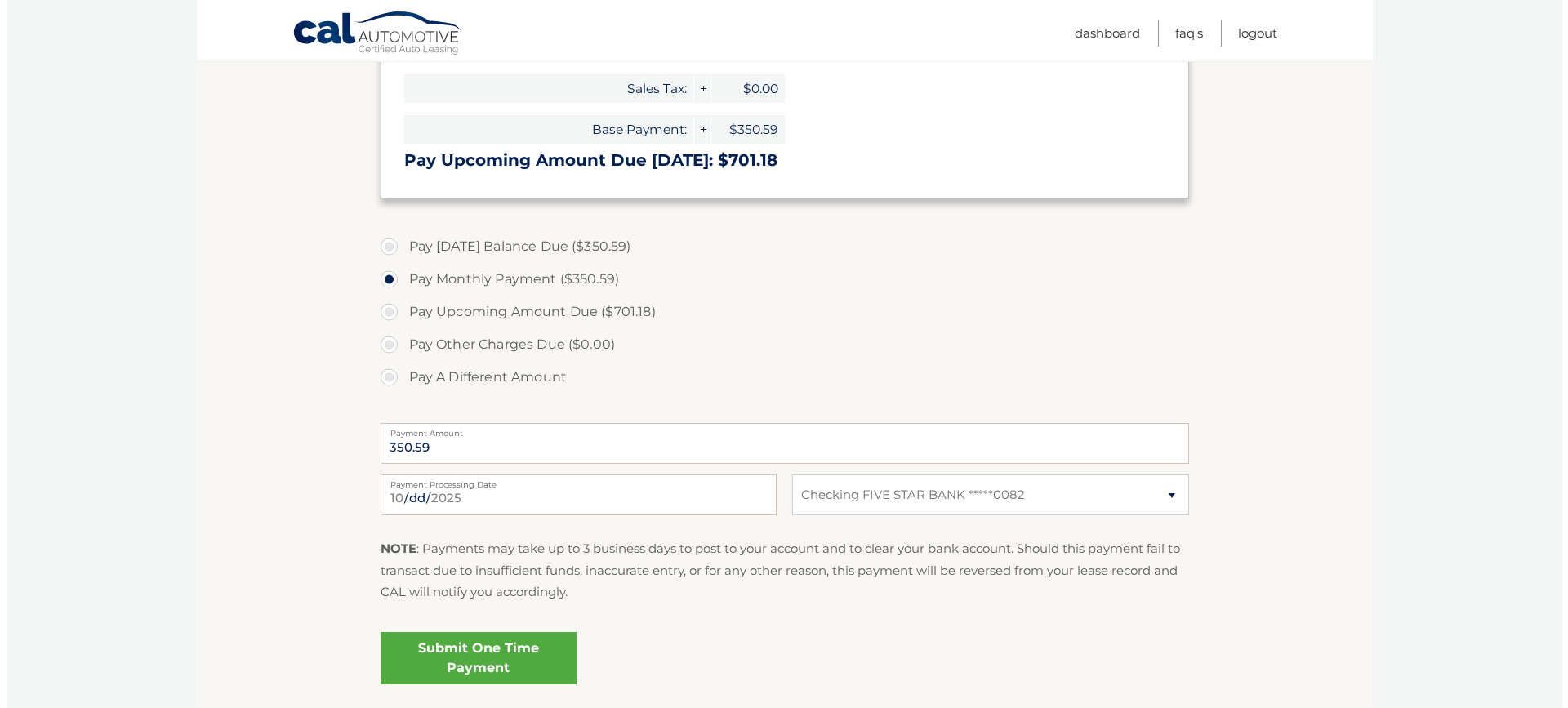
scroll to position [408, 0]
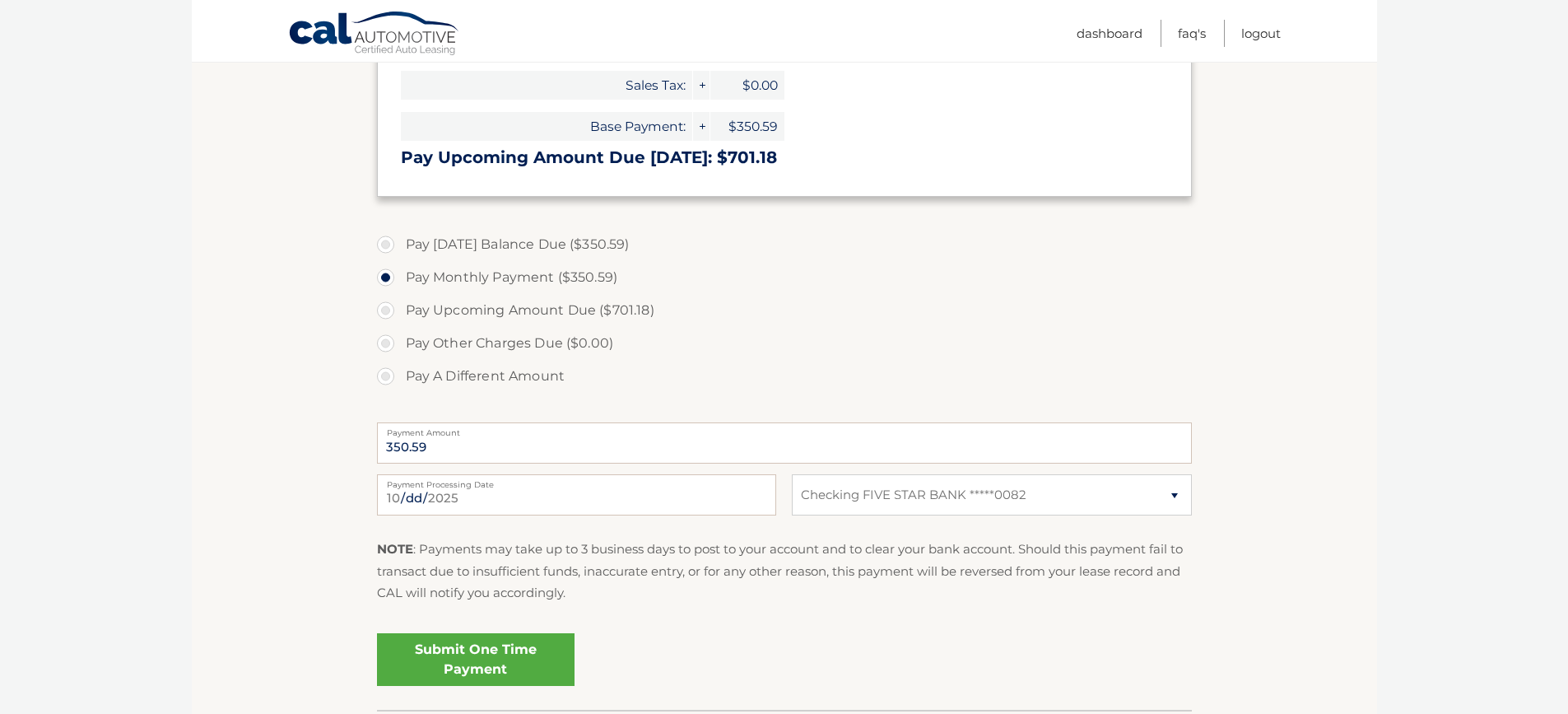
click at [467, 648] on link "Submit One Time Payment" at bounding box center [476, 659] width 198 height 52
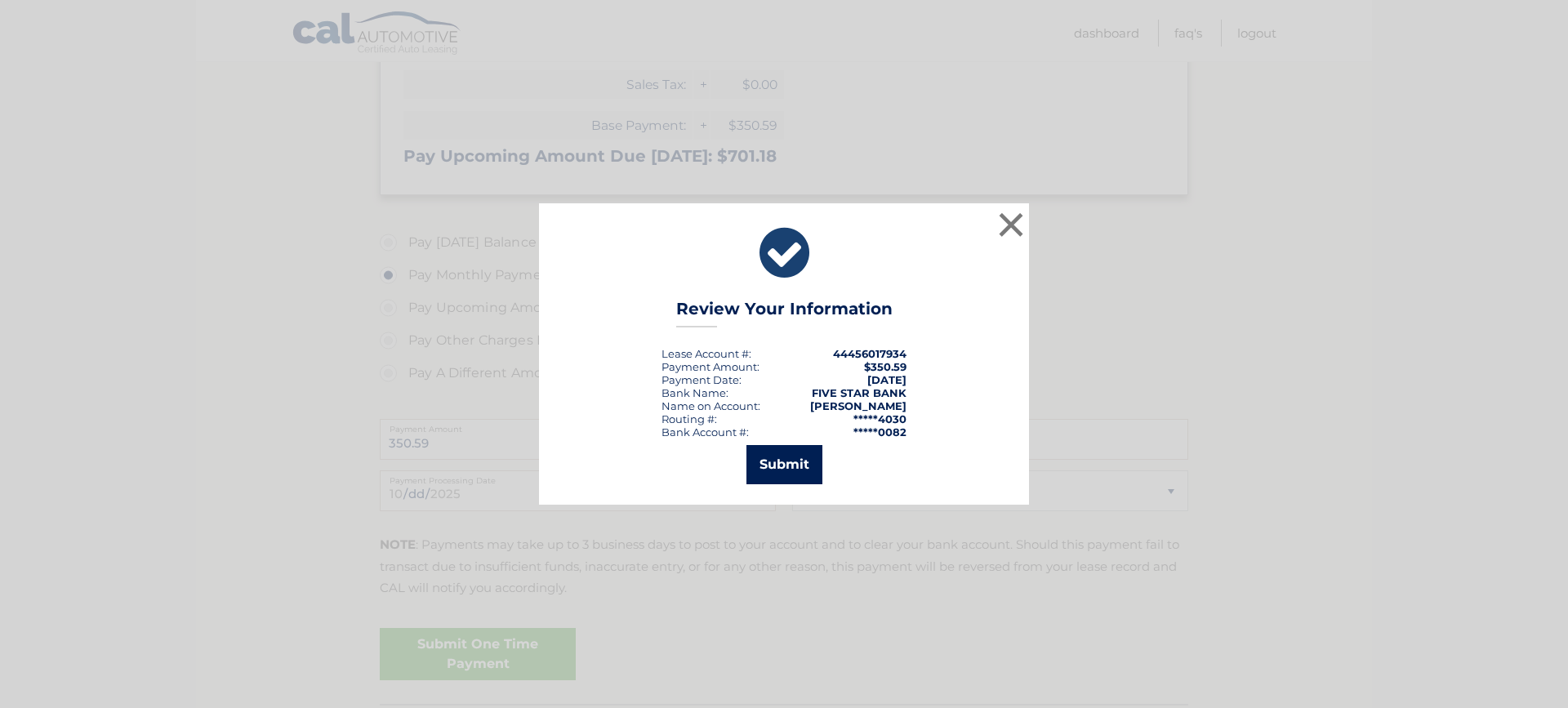
click at [774, 461] on button "Submit" at bounding box center [784, 465] width 76 height 40
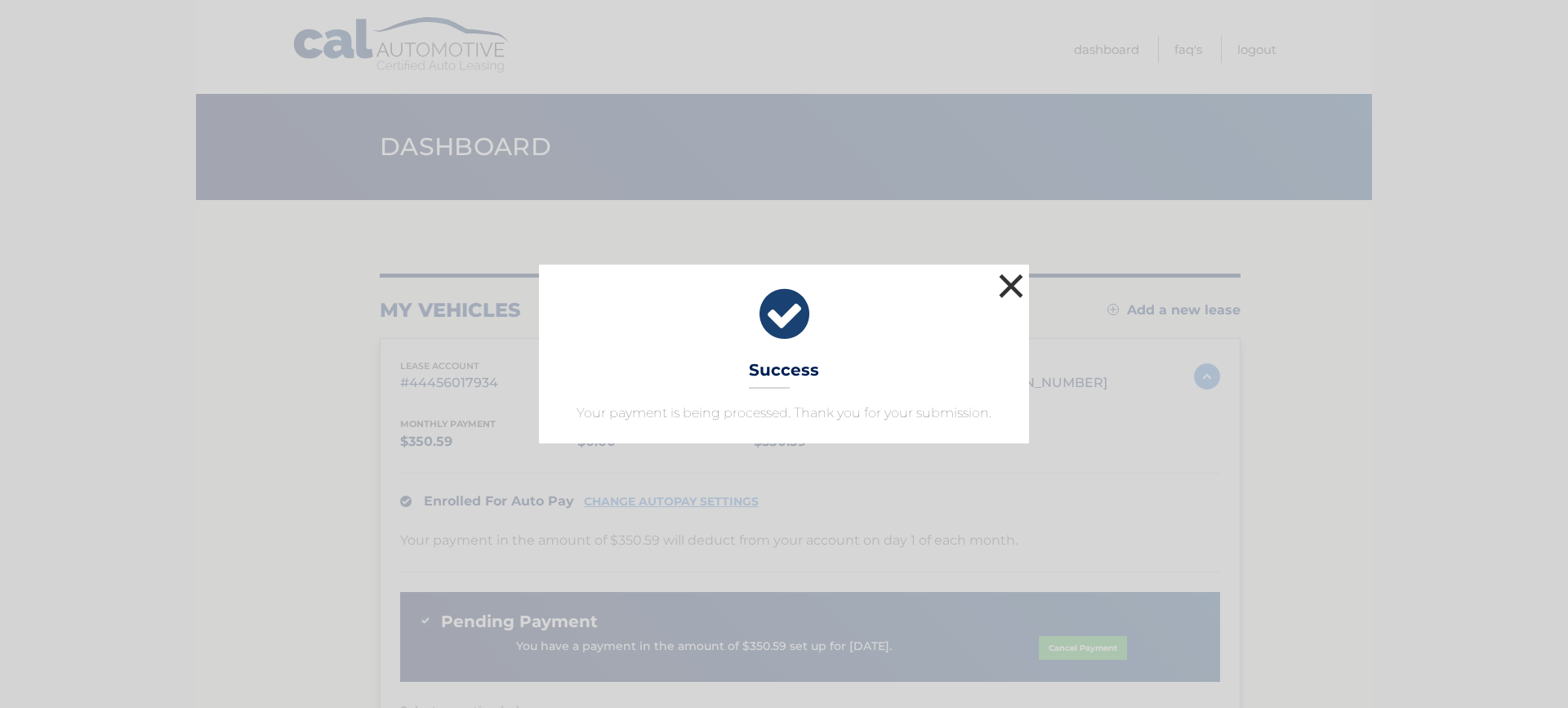
click at [1016, 278] on button "×" at bounding box center [1011, 286] width 33 height 33
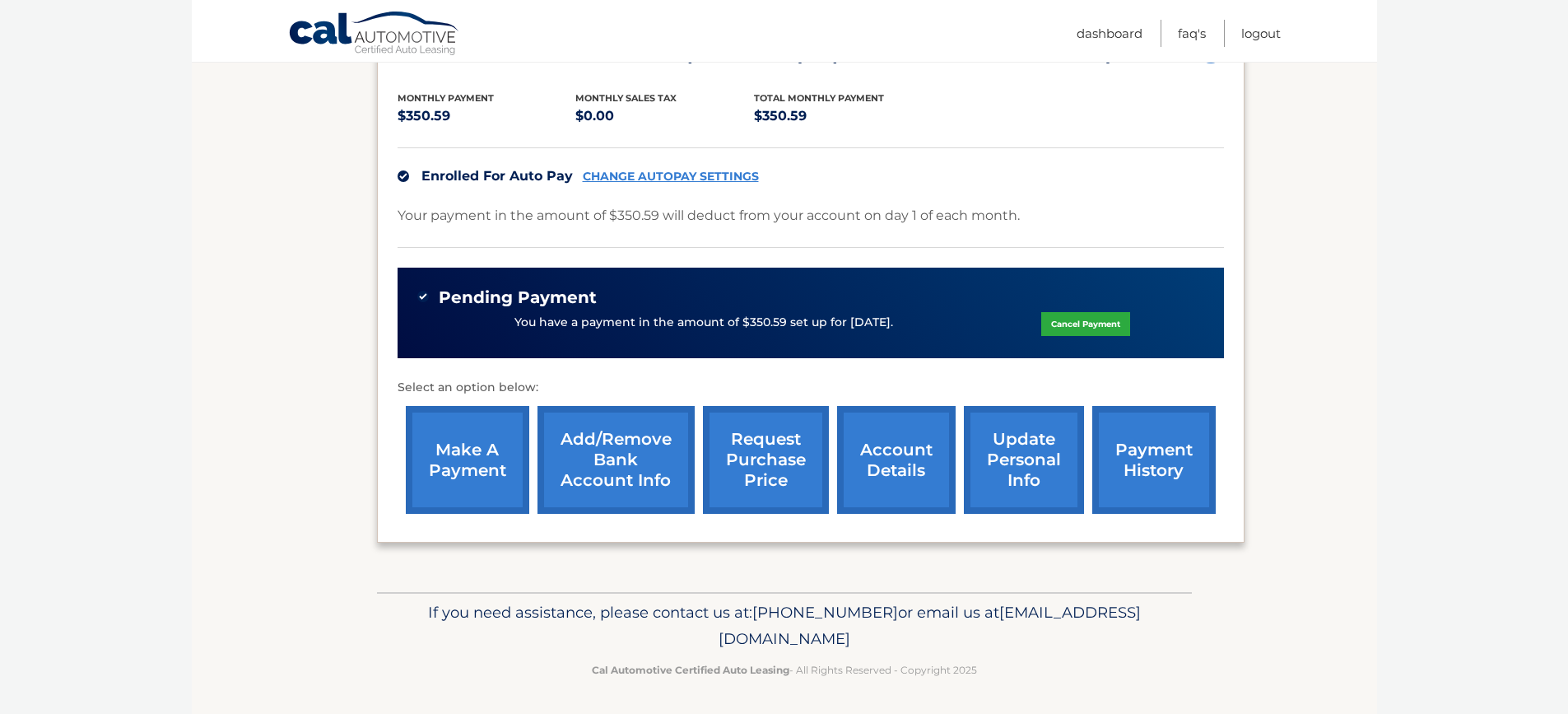
scroll to position [332, 0]
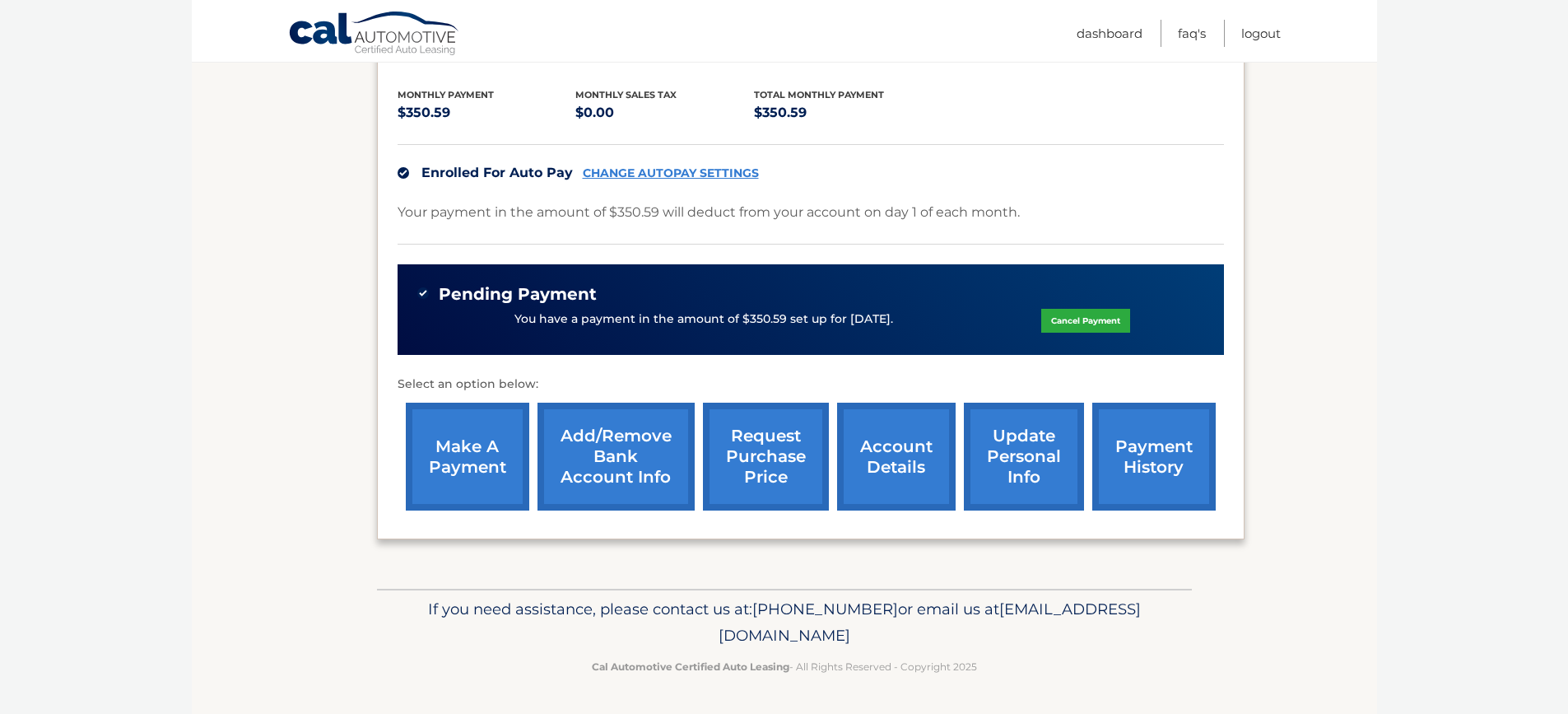
click at [872, 456] on link "account details" at bounding box center [896, 456] width 119 height 108
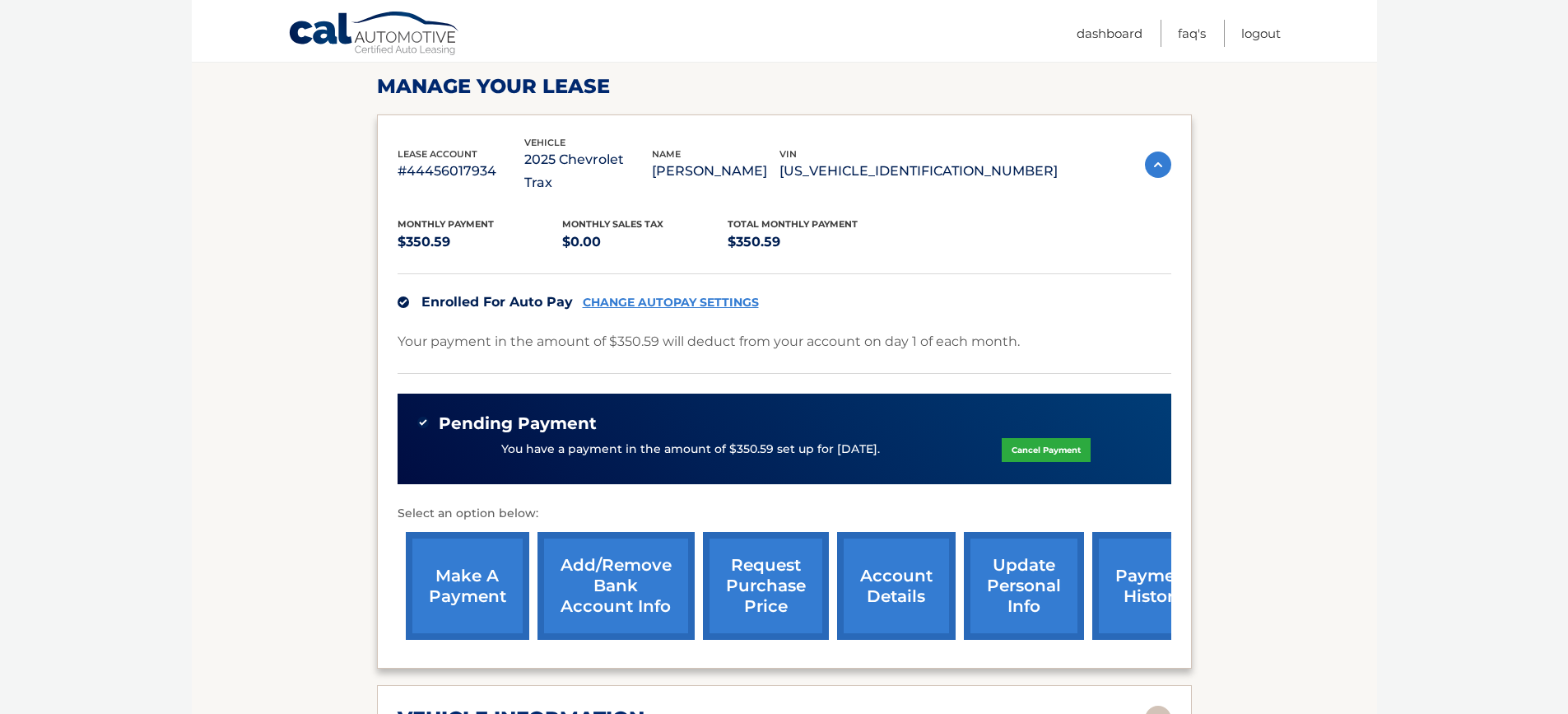
scroll to position [247, 0]
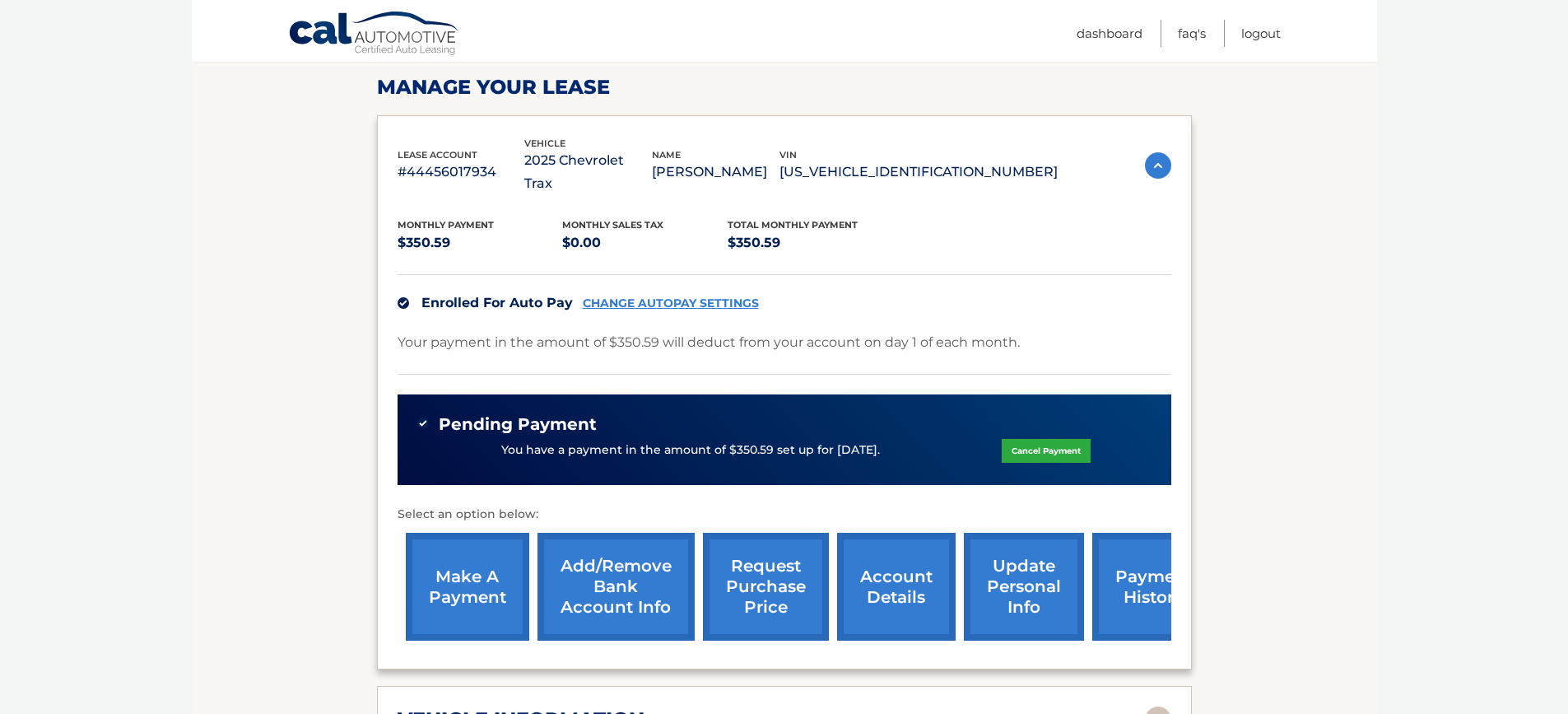
click at [1148, 561] on link "payment history" at bounding box center [1153, 587] width 124 height 108
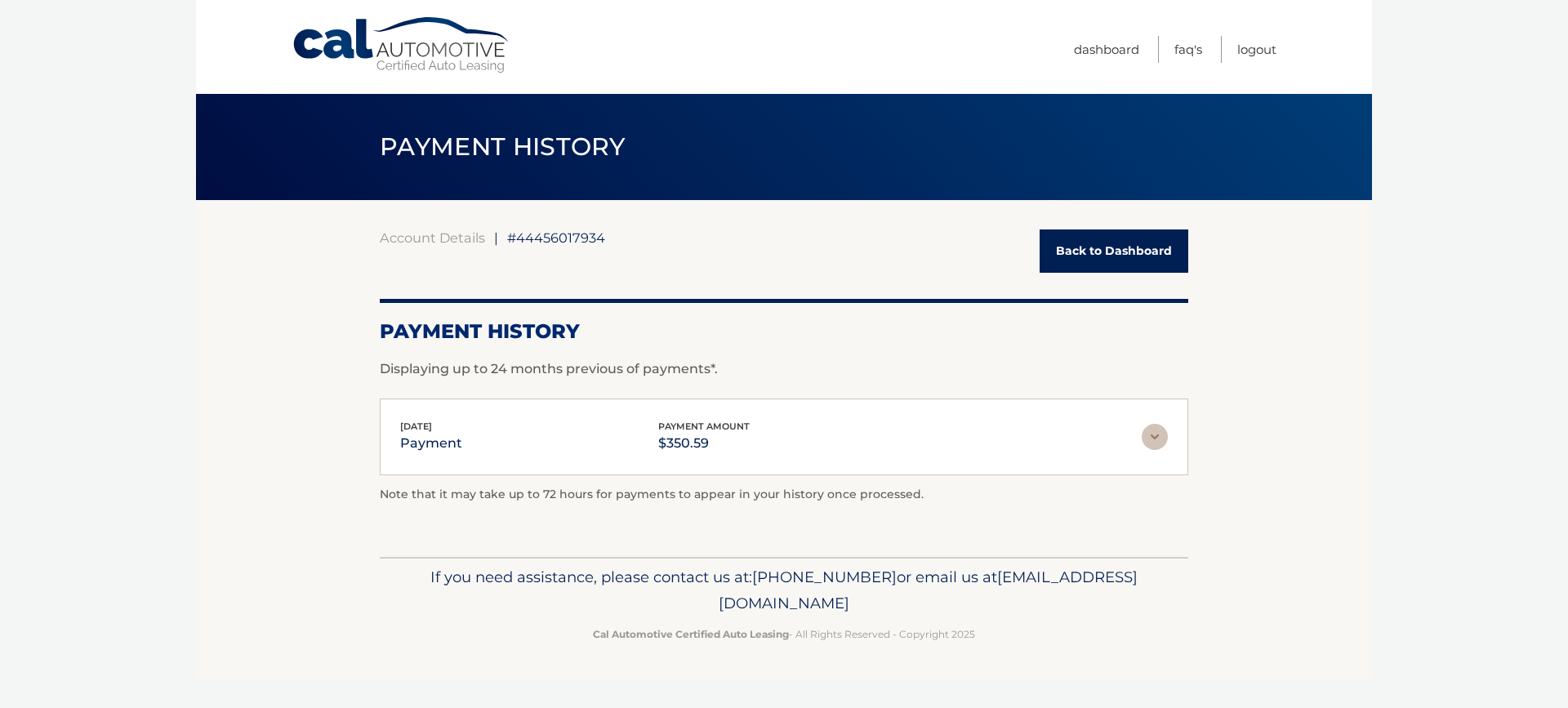
click at [1151, 432] on img at bounding box center [1155, 437] width 26 height 26
